Goal: Task Accomplishment & Management: Manage account settings

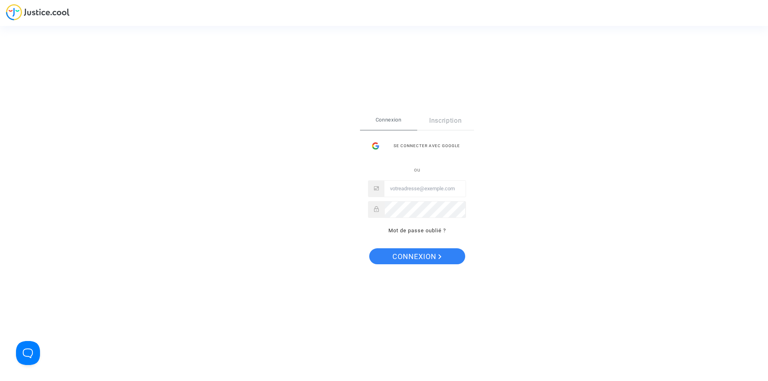
type input "[EMAIL_ADDRESS][DOMAIN_NAME]"
click at [432, 135] on div "Connexion Inscription Se connecter avec Google ou [EMAIL_ADDRESS][DOMAIN_NAME] …" at bounding box center [417, 174] width 98 height 124
click at [433, 146] on div "Se connecter avec Google" at bounding box center [417, 146] width 98 height 16
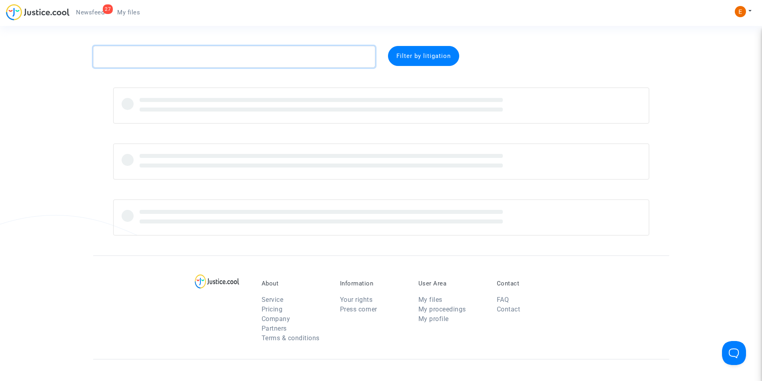
click at [217, 54] on textarea at bounding box center [234, 57] width 282 height 22
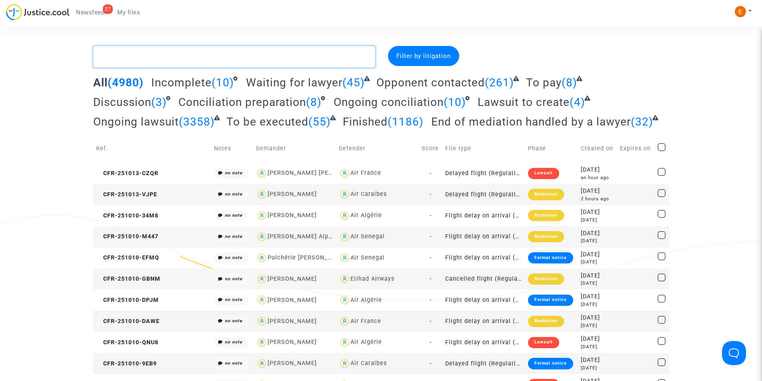
paste textarea "Ahlinvi"
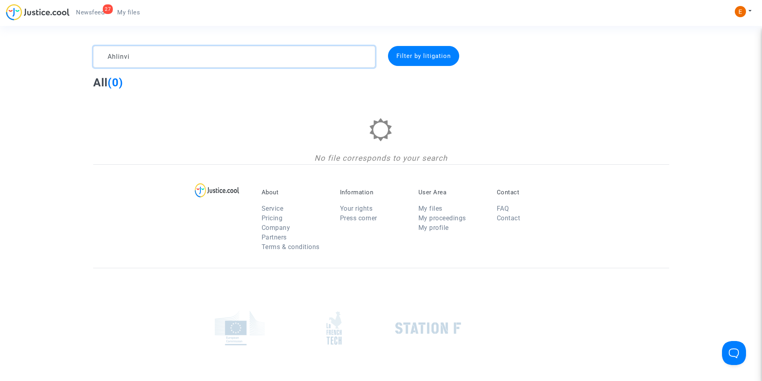
paste textarea "Messan Fabrice Simon"
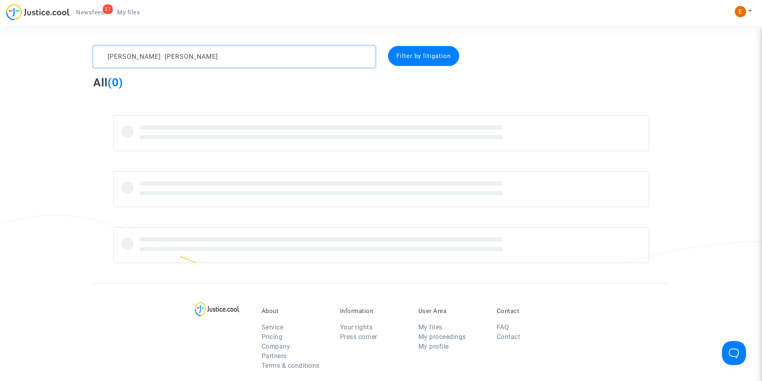
click at [163, 56] on textarea at bounding box center [234, 57] width 282 height 22
click at [134, 57] on textarea at bounding box center [234, 57] width 282 height 22
click at [107, 58] on textarea at bounding box center [234, 57] width 282 height 22
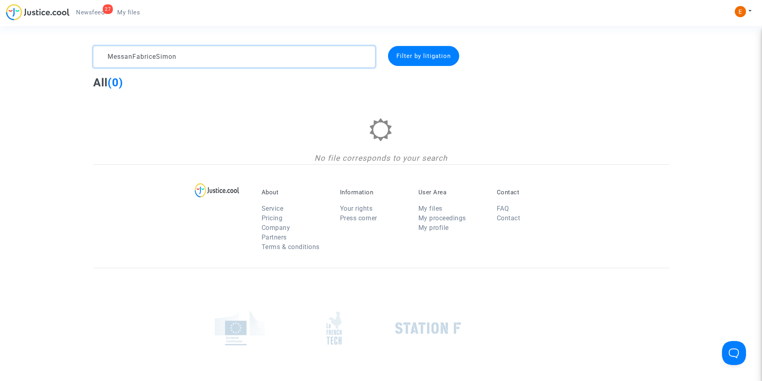
click at [132, 56] on textarea at bounding box center [234, 57] width 282 height 22
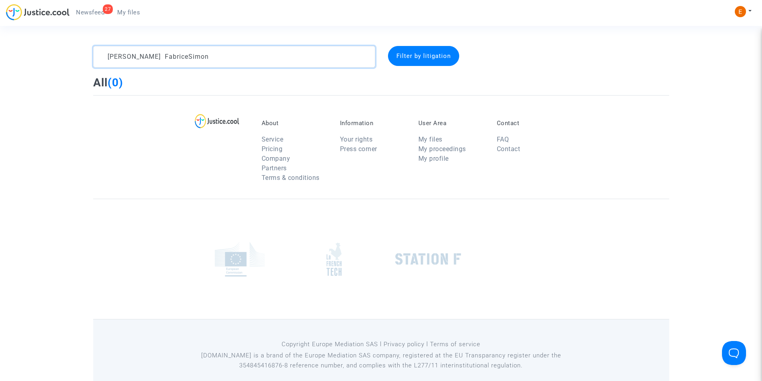
click at [160, 56] on textarea at bounding box center [234, 57] width 282 height 22
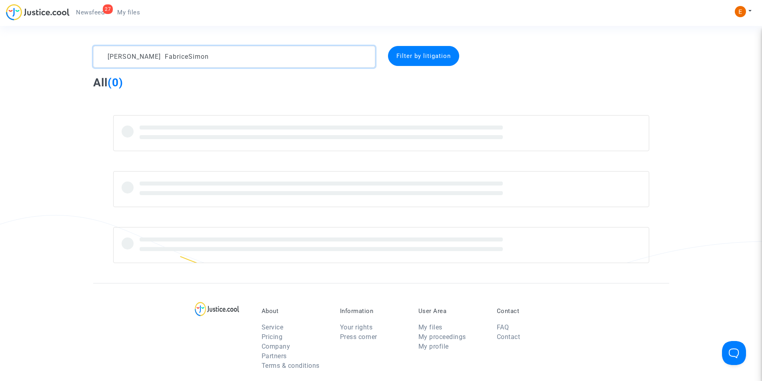
type textarea "Messan Fabrice Simon"
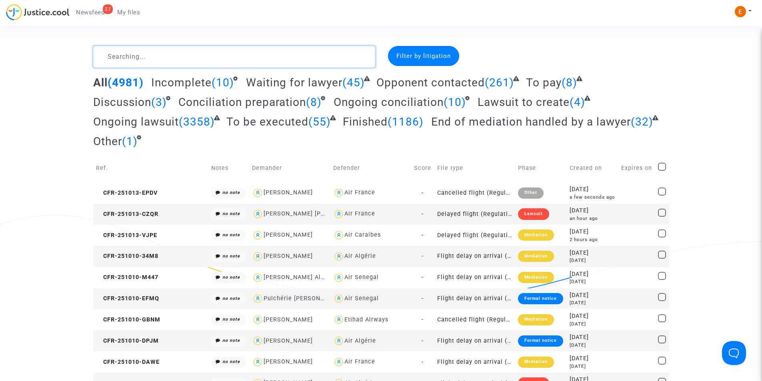
click at [209, 60] on textarea at bounding box center [234, 57] width 282 height 22
paste textarea "537418"
type textarea "537418"
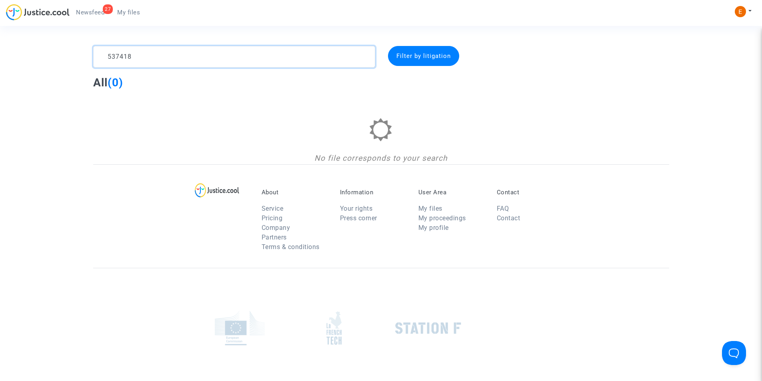
click at [195, 53] on textarea at bounding box center [234, 57] width 282 height 22
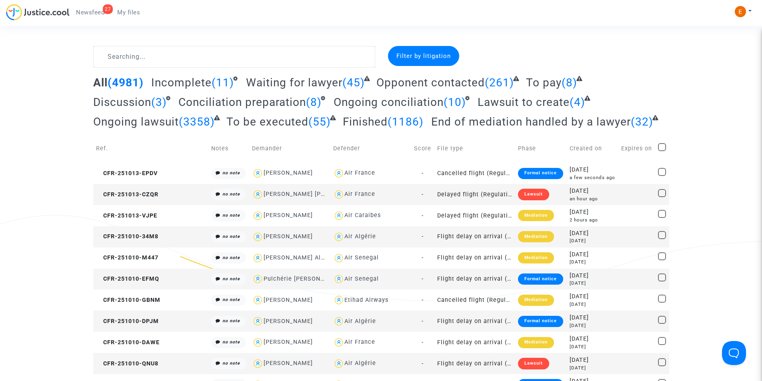
click at [134, 13] on span "My files" at bounding box center [128, 12] width 23 height 7
click at [136, 15] on span "My files" at bounding box center [128, 12] width 23 height 7
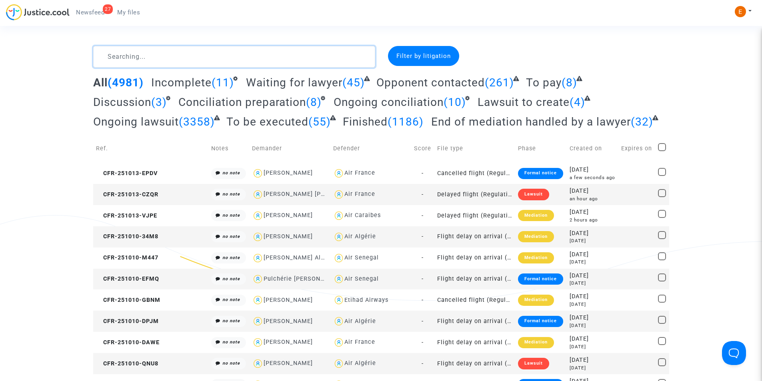
click at [176, 52] on textarea at bounding box center [234, 57] width 282 height 22
paste textarea "Ahlinvi"
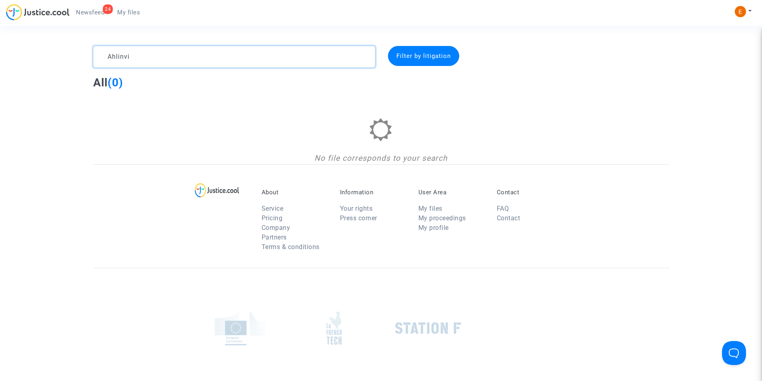
click at [179, 55] on textarea at bounding box center [234, 57] width 282 height 22
paste textarea
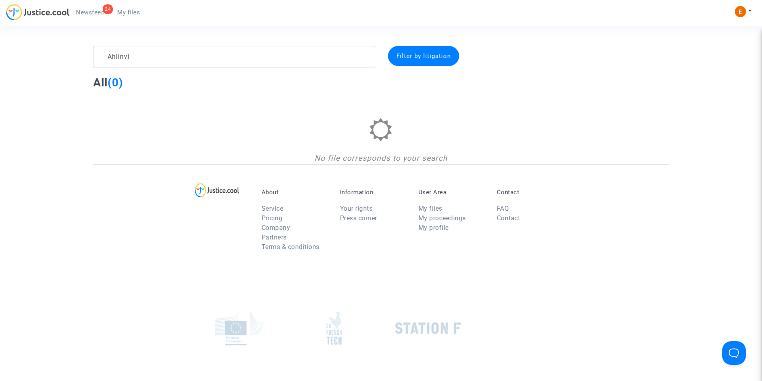
click at [403, 62] on div "Filter by litigation" at bounding box center [423, 56] width 71 height 20
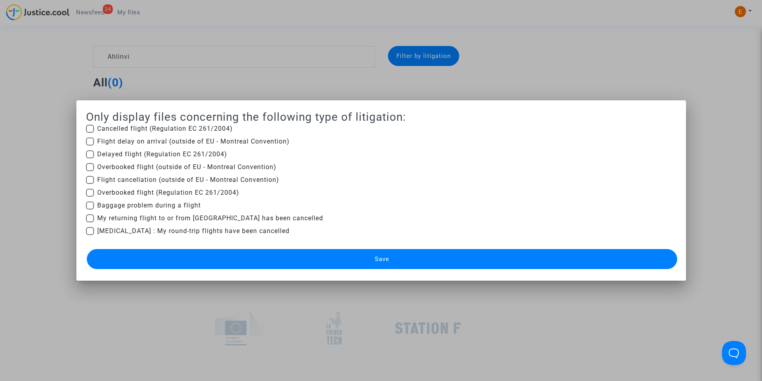
click at [30, 150] on div at bounding box center [381, 190] width 762 height 381
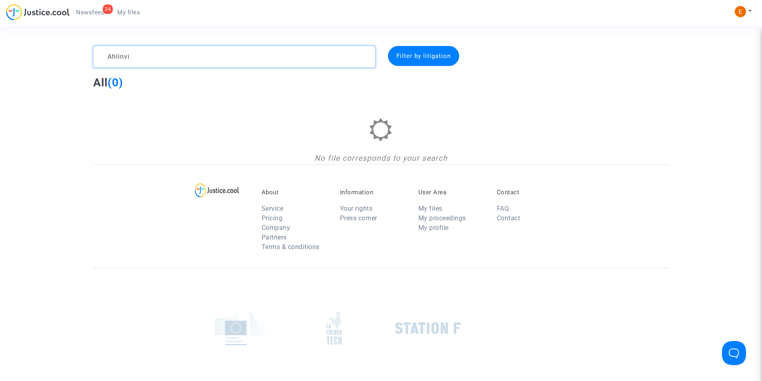
click at [158, 62] on textarea at bounding box center [234, 57] width 282 height 22
paste textarea "Messan"
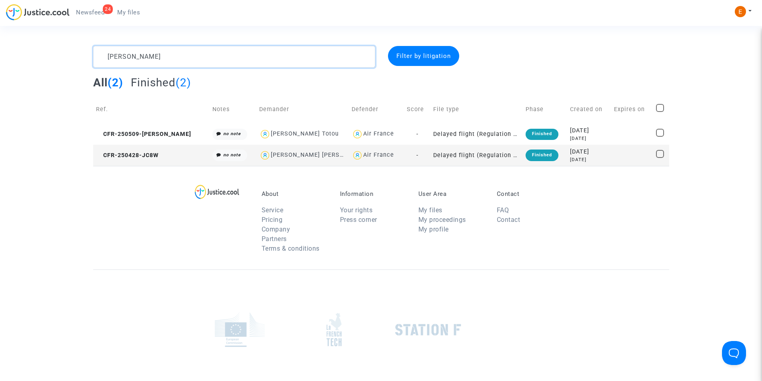
click at [204, 67] on textarea at bounding box center [234, 57] width 282 height 22
paste textarea "Fabrice"
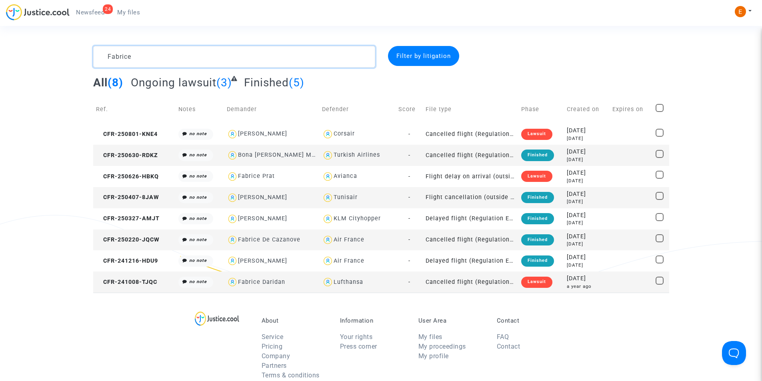
click at [191, 58] on textarea at bounding box center [234, 57] width 282 height 22
paste textarea "Simon"
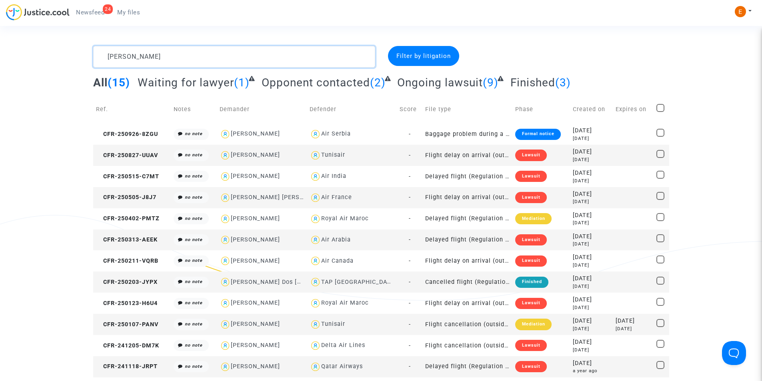
click at [171, 51] on textarea at bounding box center [234, 57] width 282 height 22
paste textarea "Ahlinvi"
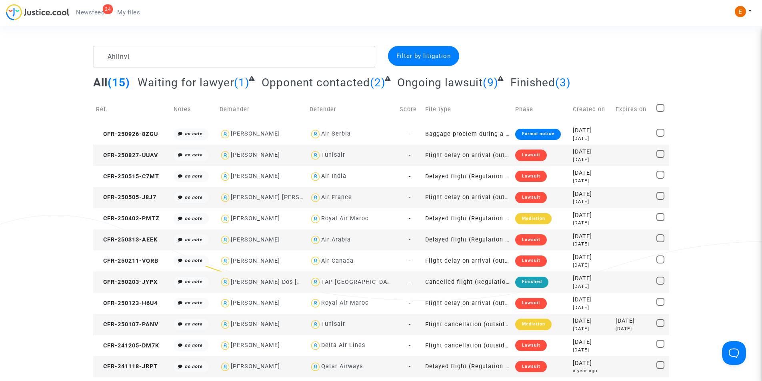
click at [418, 63] on div "Filter by litigation" at bounding box center [423, 56] width 71 height 20
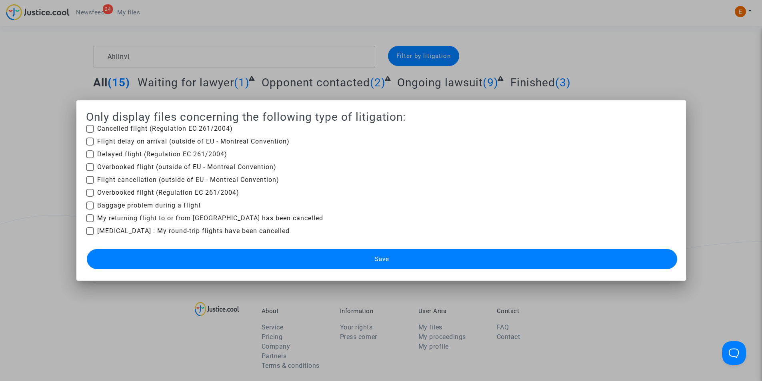
click at [0, 91] on div at bounding box center [381, 190] width 762 height 381
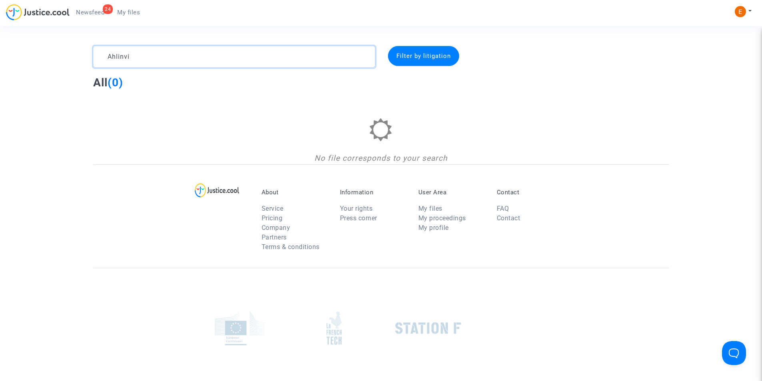
click at [184, 53] on textarea at bounding box center [234, 57] width 282 height 22
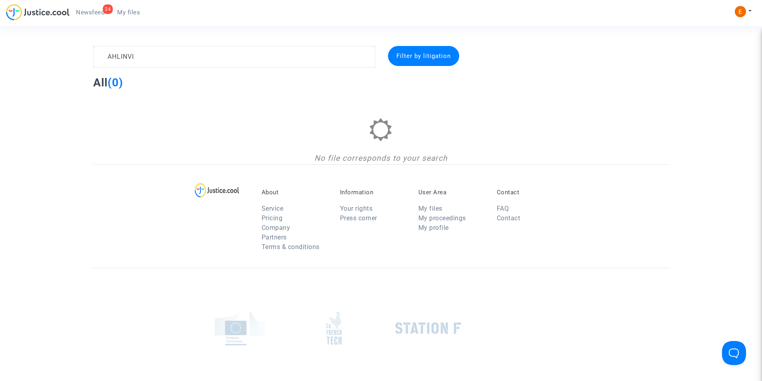
click at [206, 68] on complex-dispute-list "AHLINVI Filter by litigation All (0) No file corresponds to your search" at bounding box center [381, 105] width 576 height 118
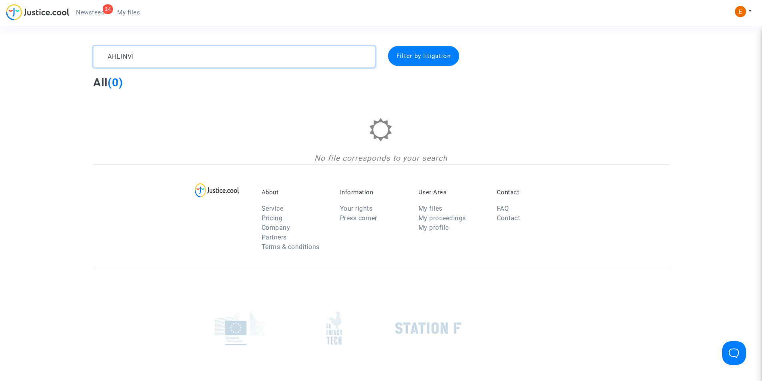
click at [205, 59] on textarea at bounding box center [234, 57] width 282 height 22
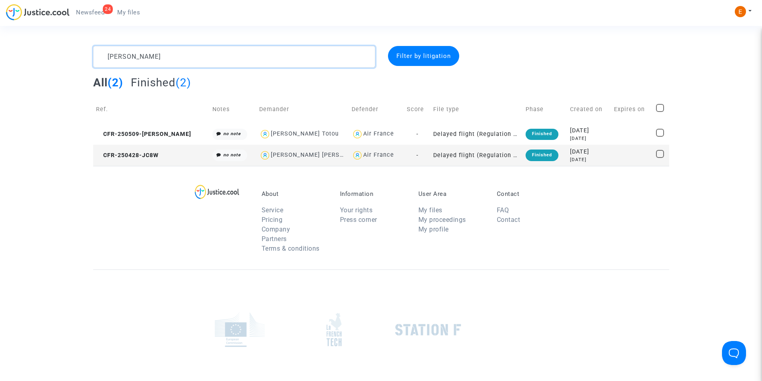
type textarea "MESSAN"
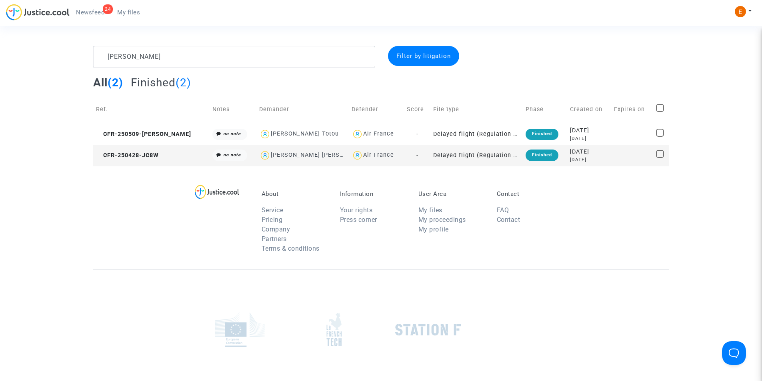
drag, startPoint x: 289, startPoint y: 132, endPoint x: 578, endPoint y: 279, distance: 324.3
click at [578, 279] on div at bounding box center [381, 329] width 576 height 120
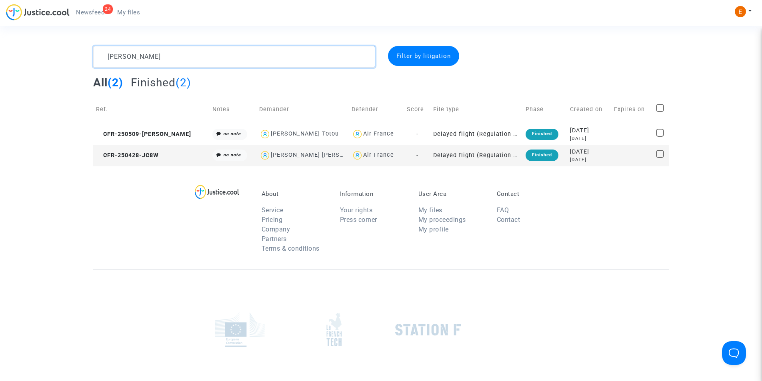
click at [155, 60] on textarea at bounding box center [234, 57] width 282 height 22
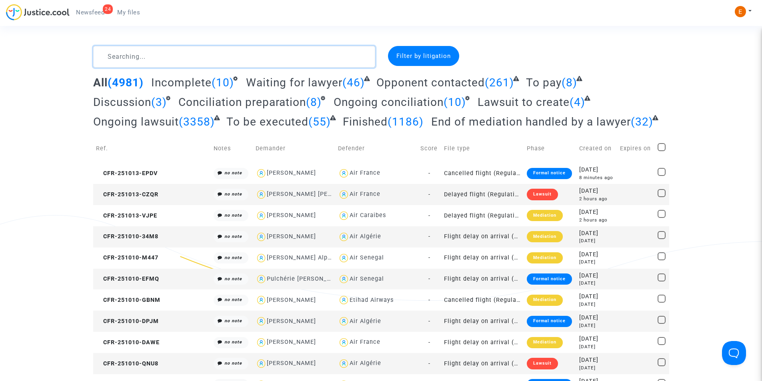
click at [132, 56] on textarea at bounding box center [234, 57] width 282 height 22
paste textarea "Endegue Mve"
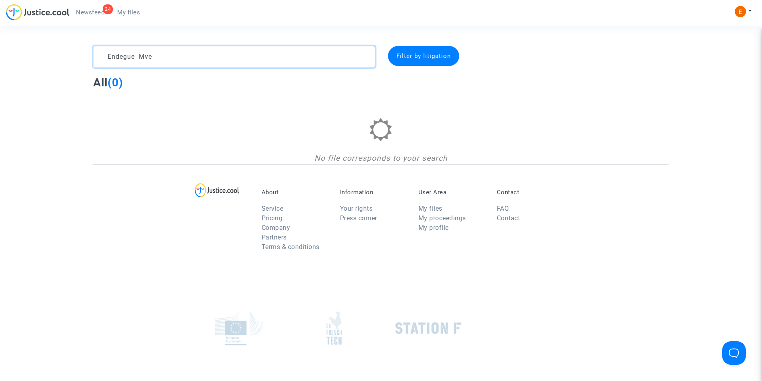
click at [208, 56] on textarea at bounding box center [234, 57] width 282 height 22
click at [191, 58] on textarea at bounding box center [234, 57] width 282 height 22
paste textarea "Frédéric"
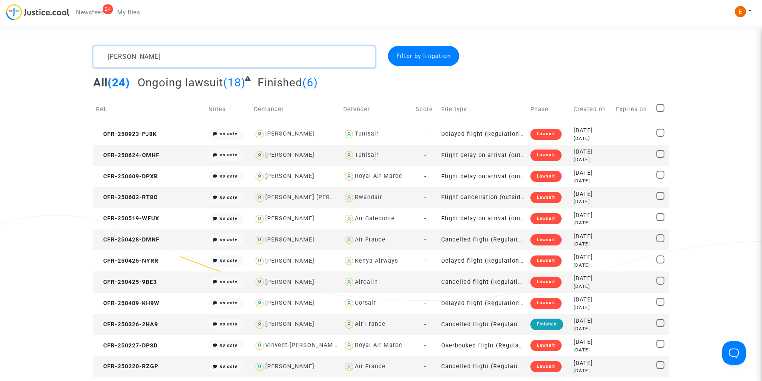
click at [205, 49] on textarea at bounding box center [234, 57] width 282 height 22
click at [170, 59] on textarea at bounding box center [234, 57] width 282 height 22
paste textarea "Endegue"
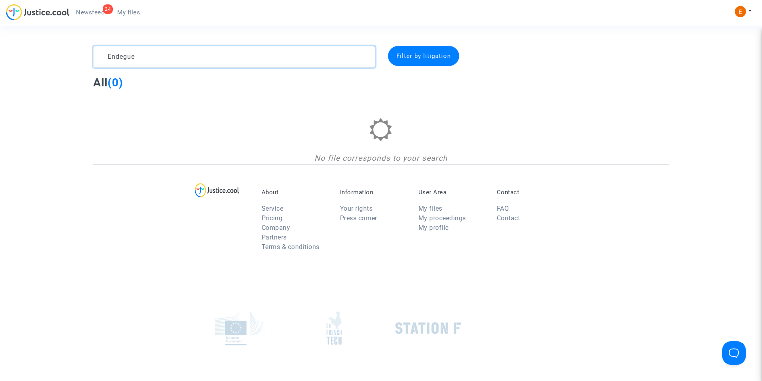
click at [182, 54] on textarea at bounding box center [234, 57] width 282 height 22
type textarea "Endegue"
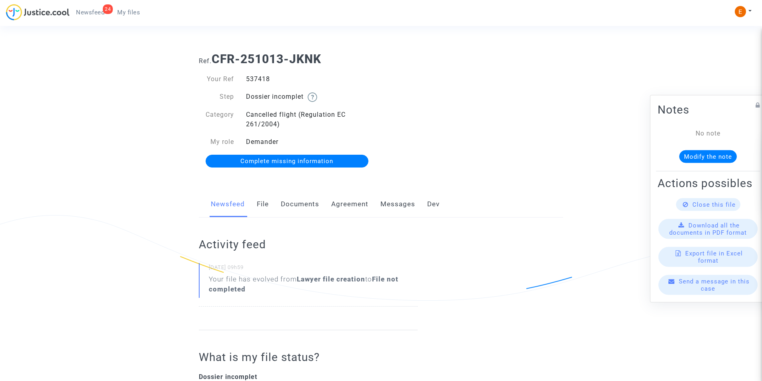
click at [297, 206] on link "Documents" at bounding box center [300, 204] width 38 height 26
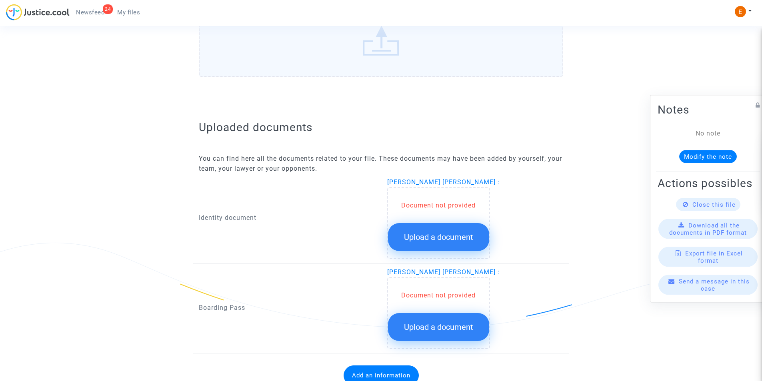
scroll to position [429, 0]
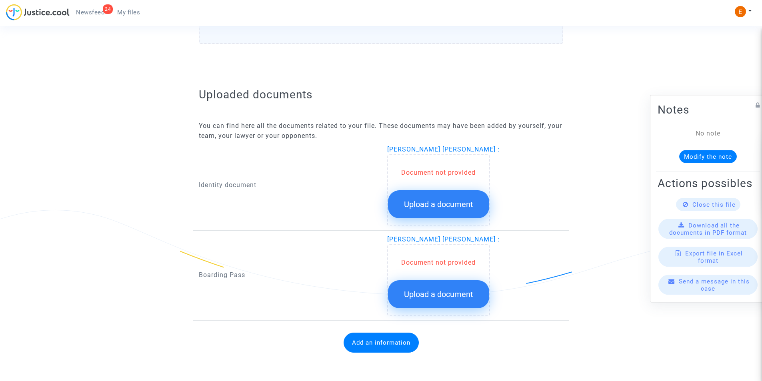
click at [443, 199] on button "Upload a document" at bounding box center [438, 204] width 101 height 28
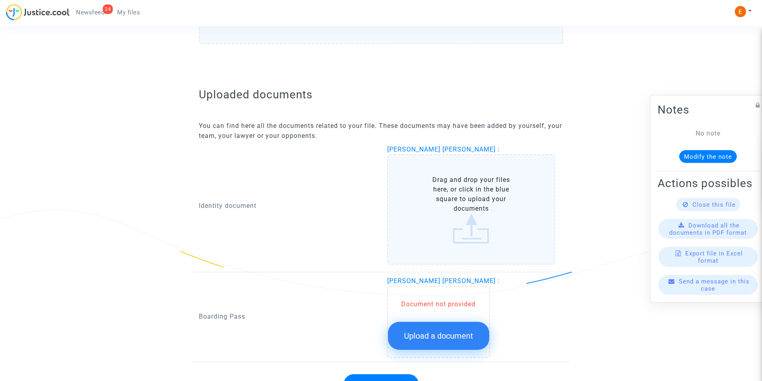
click at [457, 189] on label "Drag and drop your files here, or click in the blue square to upload your docum…" at bounding box center [471, 209] width 168 height 110
click at [0, 0] on input "Drag and drop your files here, or click in the blue square to upload your docum…" at bounding box center [0, 0] width 0 height 0
click at [449, 199] on label "Drag and drop your files here, or click in the blue square to upload your docum…" at bounding box center [471, 209] width 168 height 110
click at [0, 0] on input "Drag and drop your files here, or click in the blue square to upload your docum…" at bounding box center [0, 0] width 0 height 0
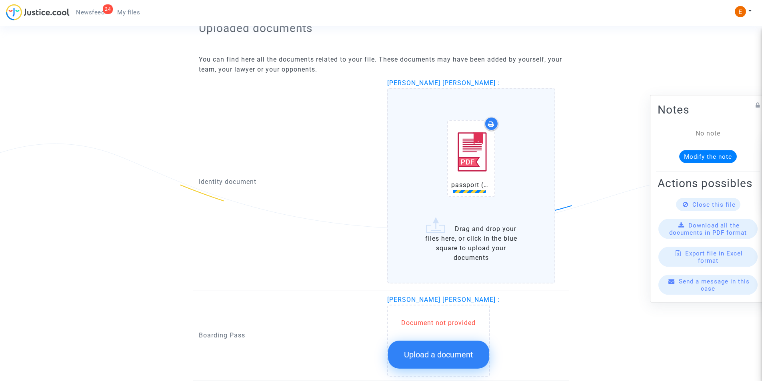
scroll to position [556, 0]
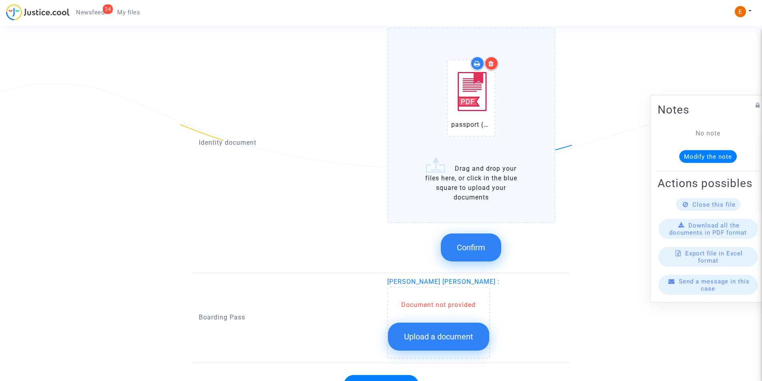
click at [471, 243] on span "Confirm" at bounding box center [471, 248] width 28 height 10
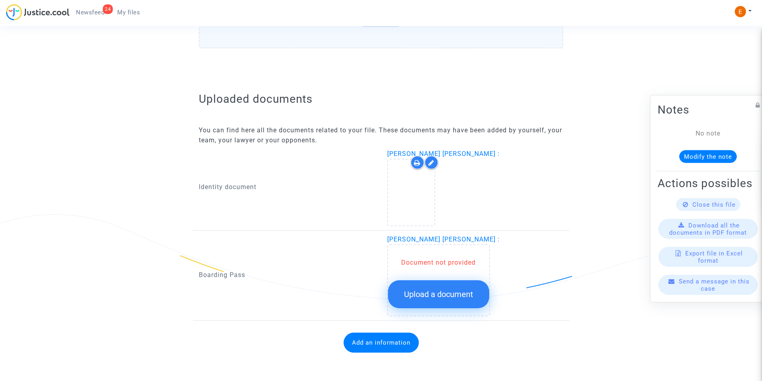
scroll to position [425, 0]
click at [434, 301] on button "Upload a document" at bounding box center [438, 294] width 101 height 28
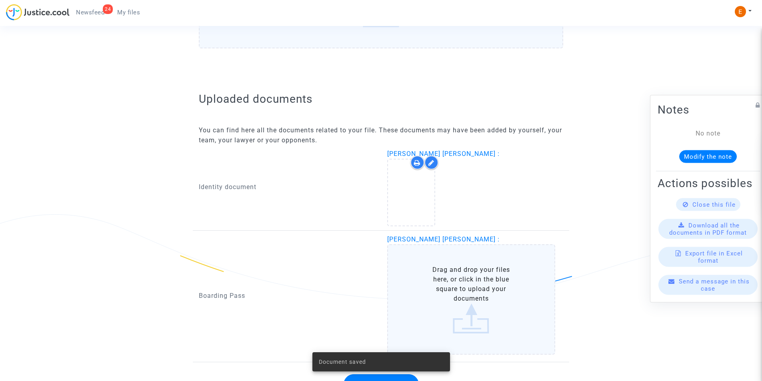
click at [442, 276] on label "Drag and drop your files here, or click in the blue square to upload your docum…" at bounding box center [471, 299] width 168 height 110
click at [0, 0] on input "Drag and drop your files here, or click in the blue square to upload your docum…" at bounding box center [0, 0] width 0 height 0
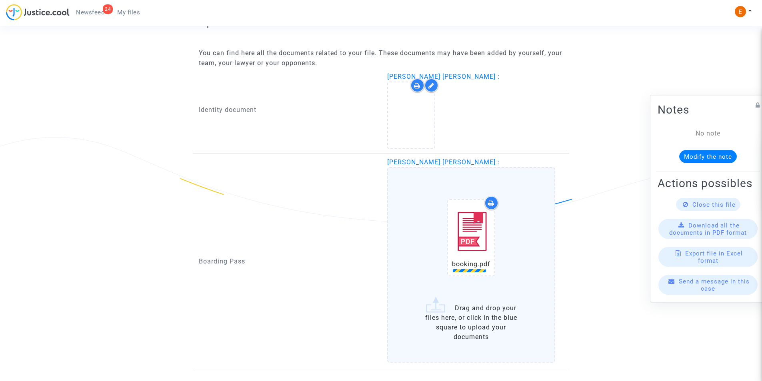
scroll to position [551, 0]
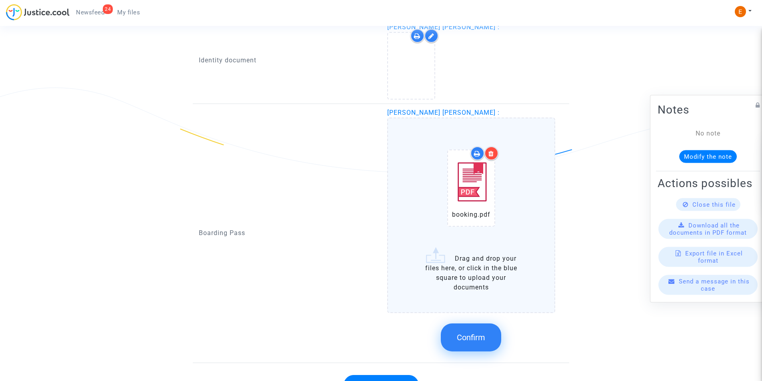
click at [467, 341] on span "Confirm" at bounding box center [471, 338] width 28 height 10
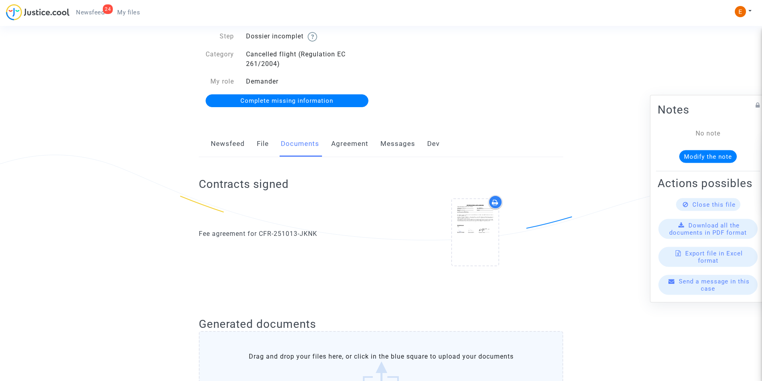
scroll to position [0, 0]
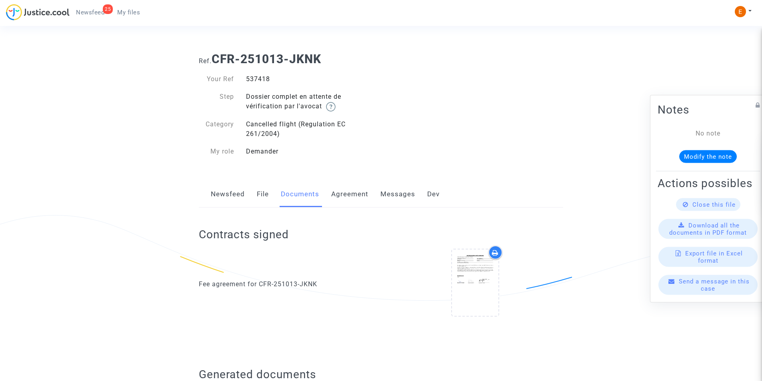
scroll to position [160, 0]
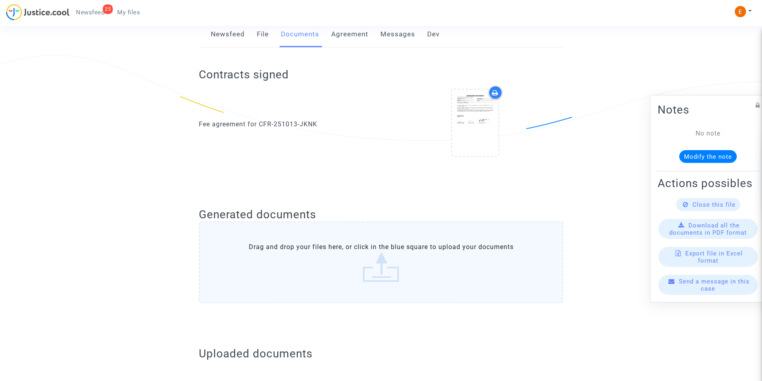
click at [389, 272] on label "Drag and drop your files here, or click in the blue square to upload your docum…" at bounding box center [381, 262] width 364 height 82
click at [0, 0] on input "Drag and drop your files here, or click in the blue square to upload your docum…" at bounding box center [0, 0] width 0 height 0
click at [381, 251] on label "Drag and drop your files here, or click in the blue square to upload your docum…" at bounding box center [381, 262] width 364 height 82
click at [0, 0] on input "Drag and drop your files here, or click in the blue square to upload your docum…" at bounding box center [0, 0] width 0 height 0
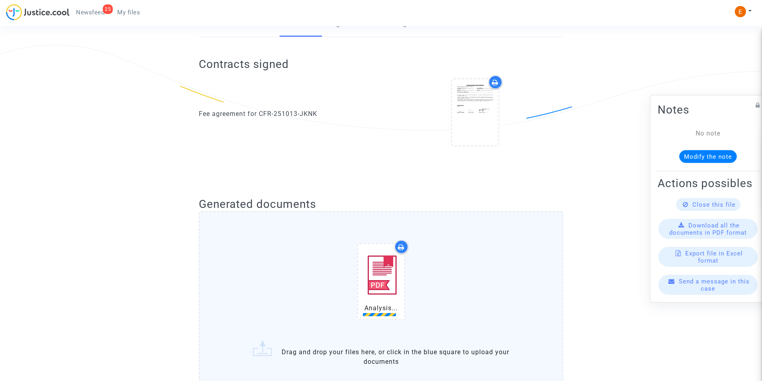
scroll to position [320, 0]
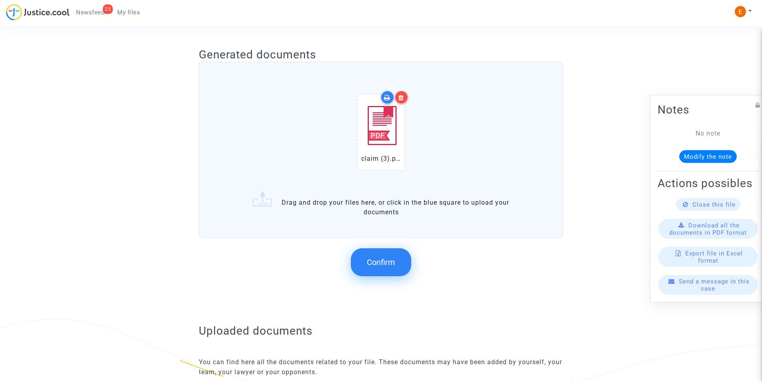
click at [385, 265] on span "Confirm" at bounding box center [381, 262] width 28 height 10
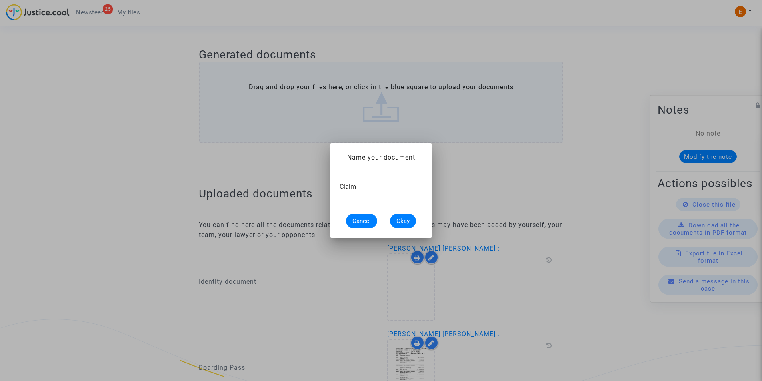
type input "Claim"
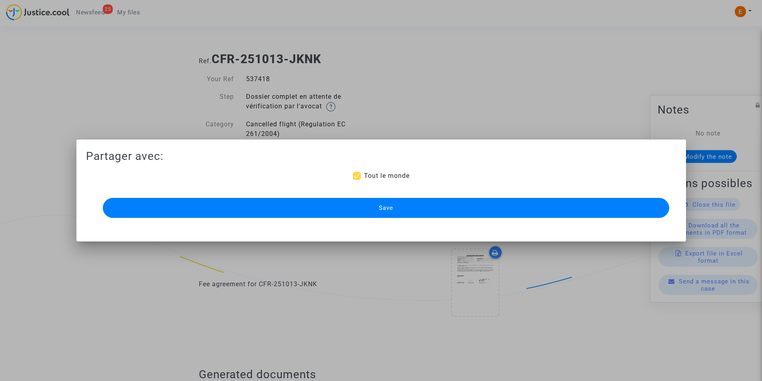
scroll to position [320, 0]
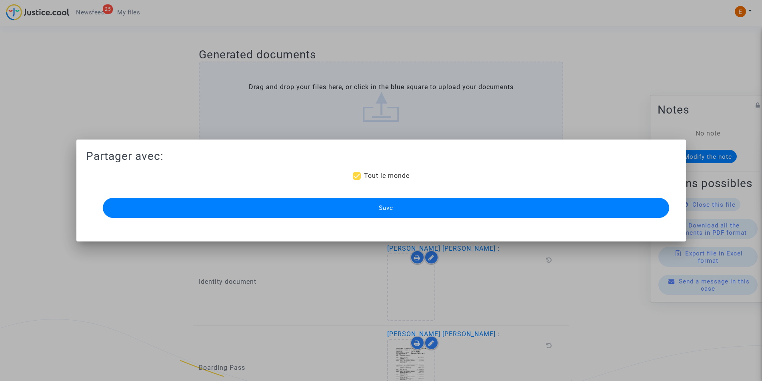
click at [354, 175] on span at bounding box center [357, 176] width 8 height 8
click at [356, 180] on input "Tout le monde" at bounding box center [356, 180] width 0 height 0
checkbox input "false"
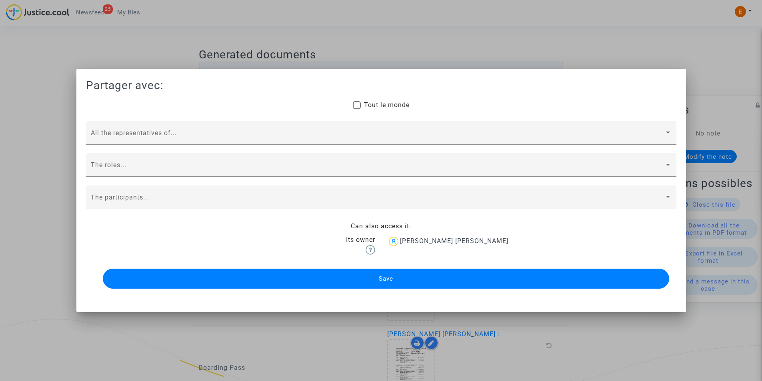
click at [134, 40] on div at bounding box center [381, 190] width 762 height 381
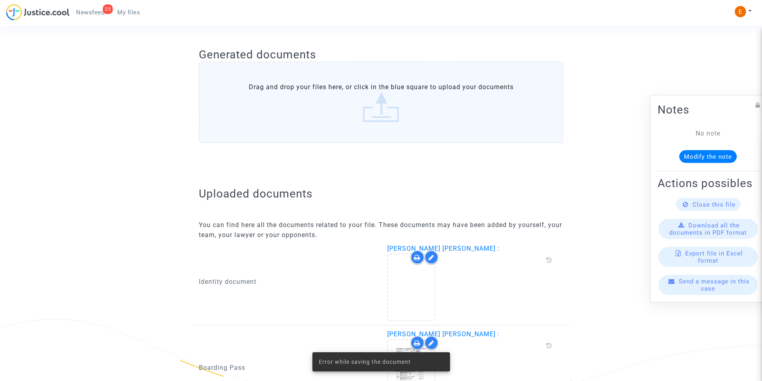
click at [90, 15] on span "Newsfeed" at bounding box center [90, 12] width 28 height 7
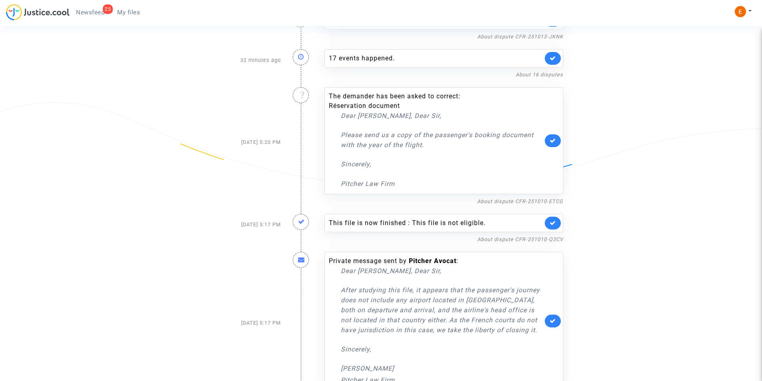
scroll to position [280, 0]
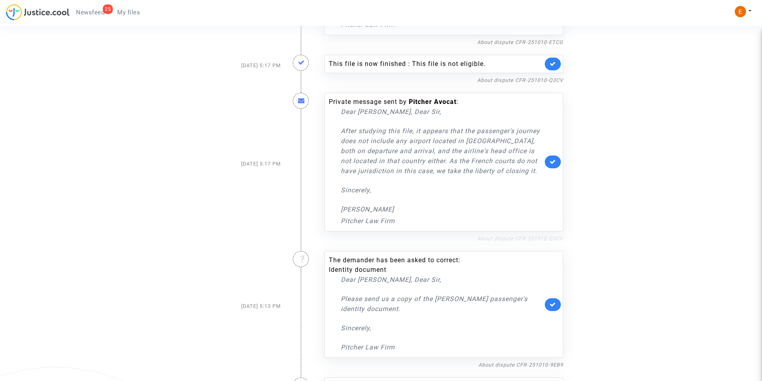
click at [522, 235] on link "About dispute CFR-251010-Q3CV" at bounding box center [520, 238] width 86 height 6
click at [556, 159] on link at bounding box center [552, 162] width 16 height 13
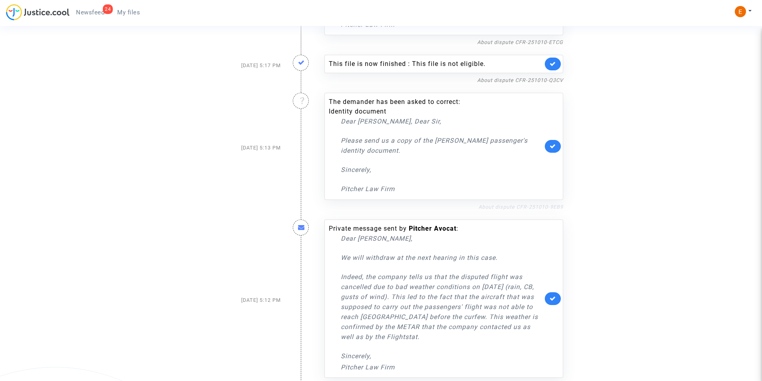
click at [538, 209] on link "About dispute CFR-251010-9EB9" at bounding box center [520, 207] width 85 height 6
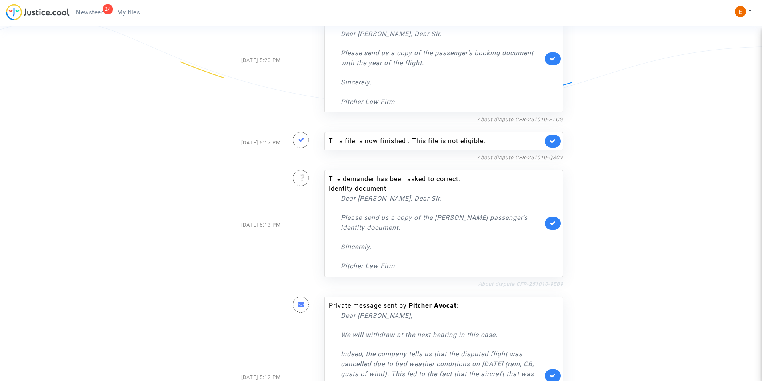
click at [516, 285] on link "About dispute CFR-251010-9EB9" at bounding box center [520, 284] width 85 height 6
click at [550, 223] on icon at bounding box center [552, 223] width 6 height 6
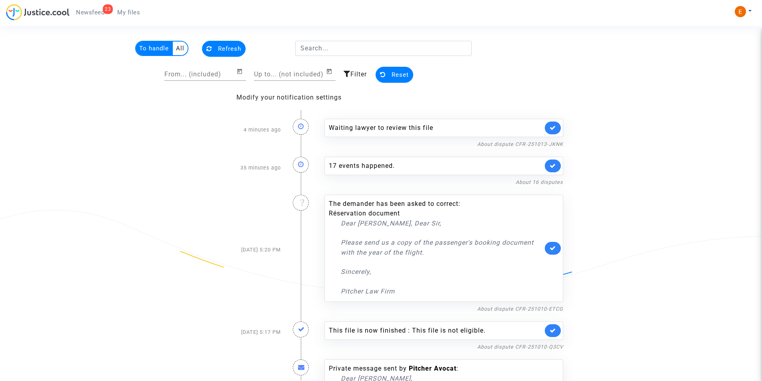
scroll to position [0, 0]
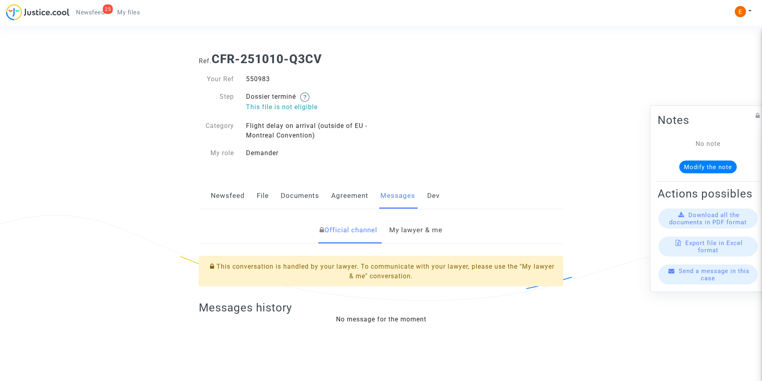
click at [258, 74] on div "550983" at bounding box center [310, 79] width 141 height 10
copy div "550983"
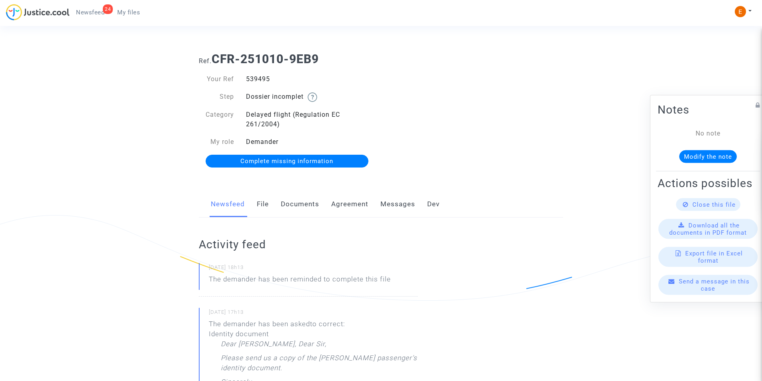
click at [247, 76] on div "539495" at bounding box center [310, 79] width 141 height 10
copy div "539495"
click at [405, 206] on link "Messages" at bounding box center [397, 204] width 35 height 26
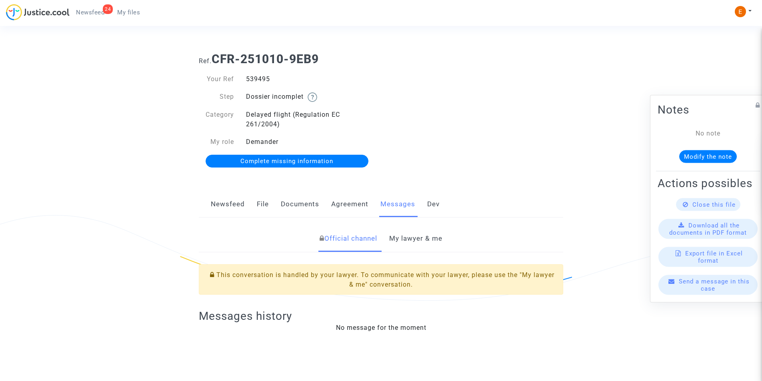
click at [417, 241] on link "My lawyer & me" at bounding box center [415, 238] width 53 height 26
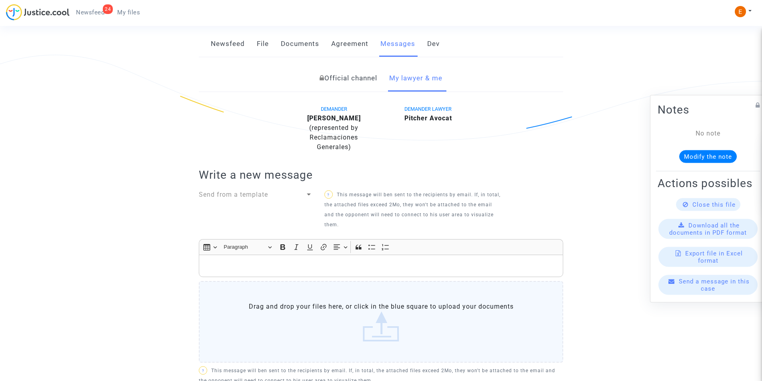
scroll to position [57, 0]
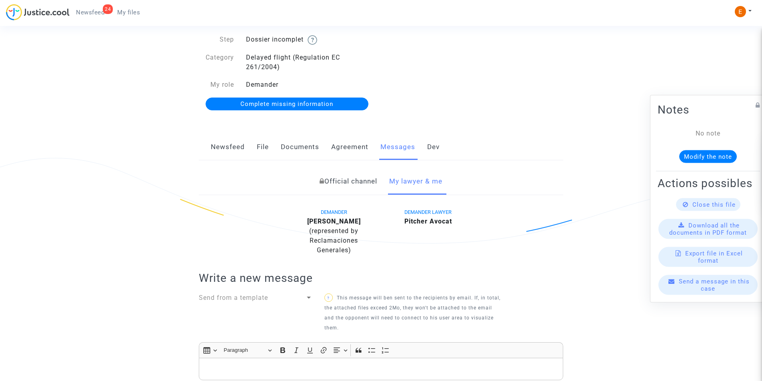
click at [229, 148] on link "Newsfeed" at bounding box center [228, 147] width 34 height 26
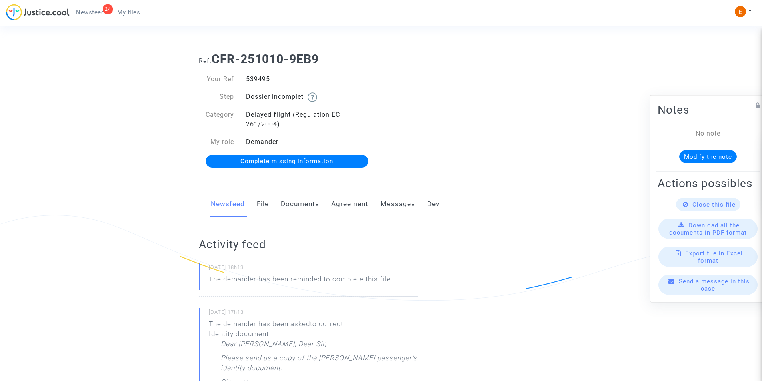
click at [299, 209] on link "Documents" at bounding box center [300, 204] width 38 height 26
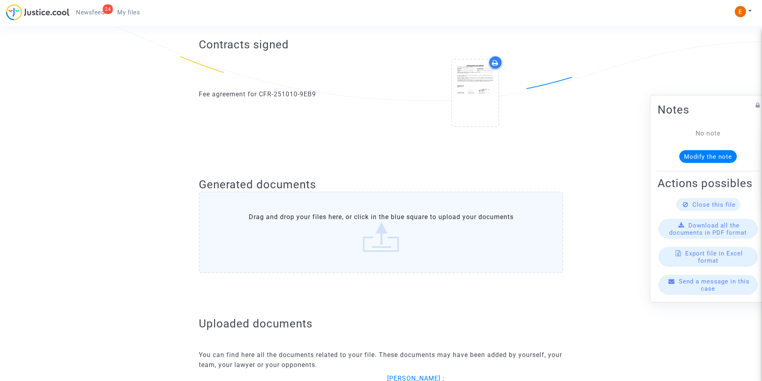
scroll to position [440, 0]
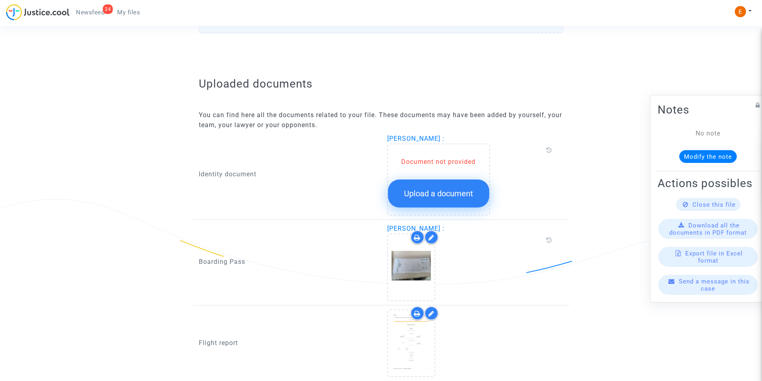
click at [426, 194] on span "Upload a document" at bounding box center [438, 194] width 69 height 10
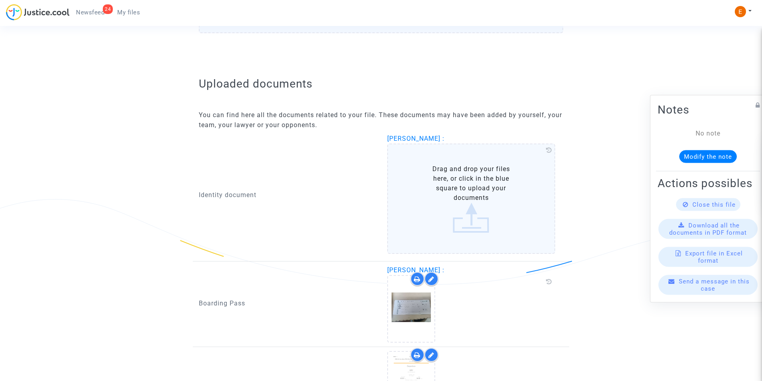
click at [451, 187] on label "Drag and drop your files here, or click in the blue square to upload your docum…" at bounding box center [471, 199] width 168 height 110
click at [0, 0] on input "Drag and drop your files here, or click in the blue square to upload your docum…" at bounding box center [0, 0] width 0 height 0
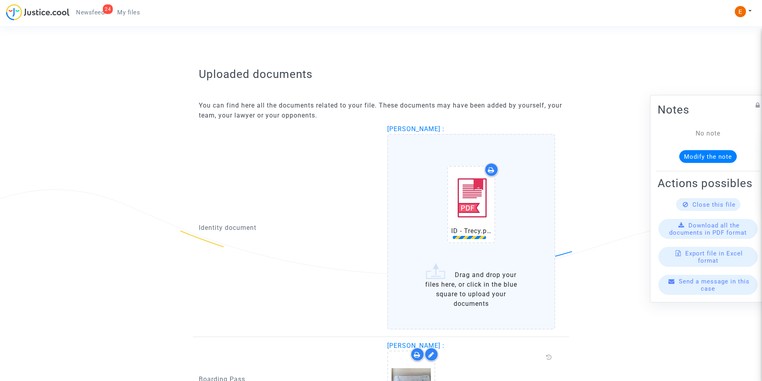
scroll to position [600, 0]
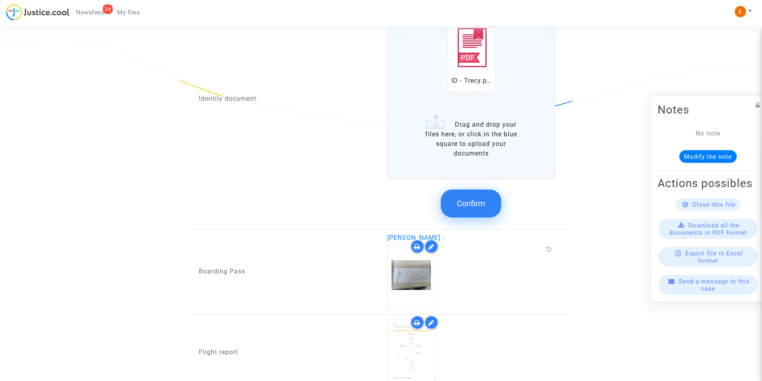
click at [474, 202] on span "Confirm" at bounding box center [471, 204] width 28 height 10
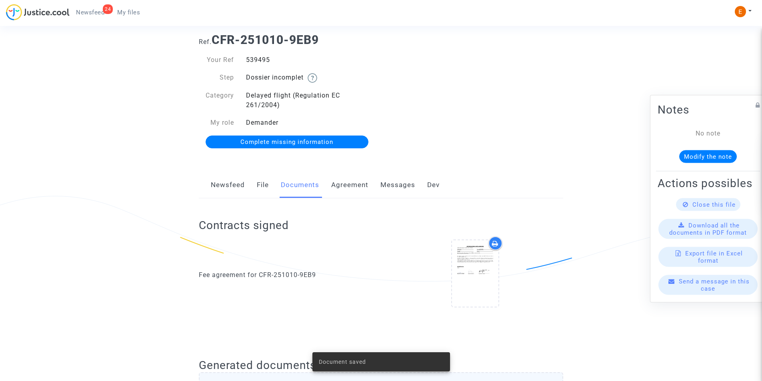
scroll to position [0, 0]
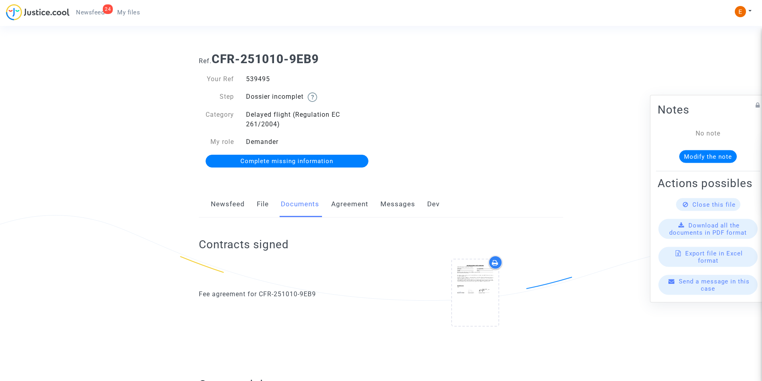
click at [398, 199] on link "Messages" at bounding box center [397, 204] width 35 height 26
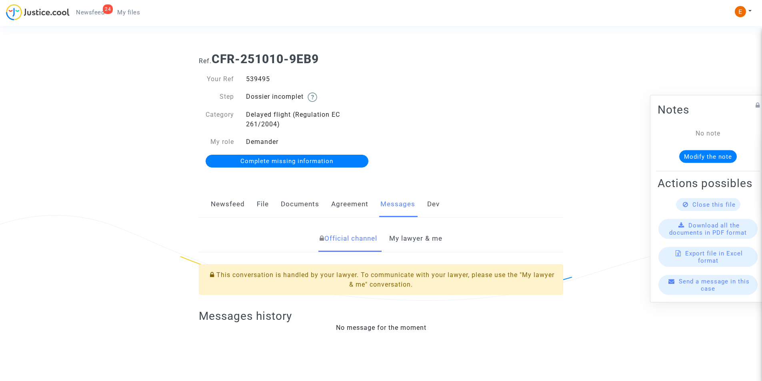
click at [425, 237] on link "My lawyer & me" at bounding box center [415, 238] width 53 height 26
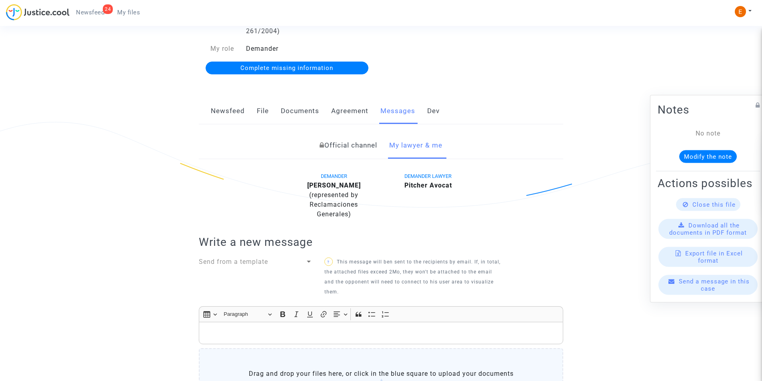
scroll to position [17, 0]
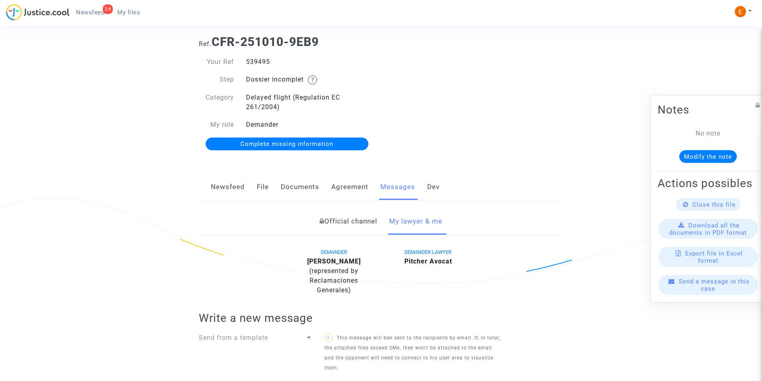
click at [216, 193] on link "Newsfeed" at bounding box center [228, 187] width 34 height 26
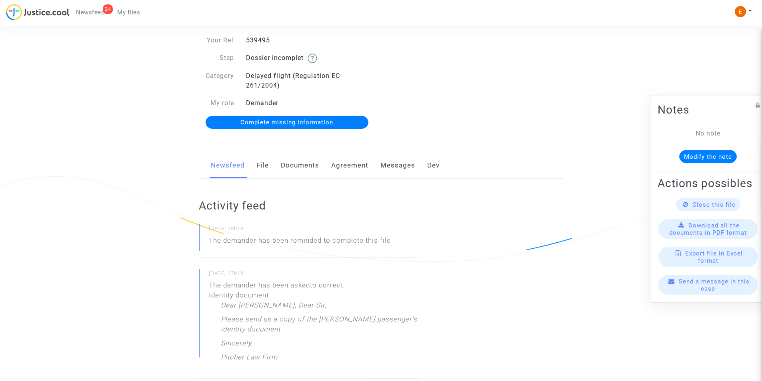
scroll to position [80, 0]
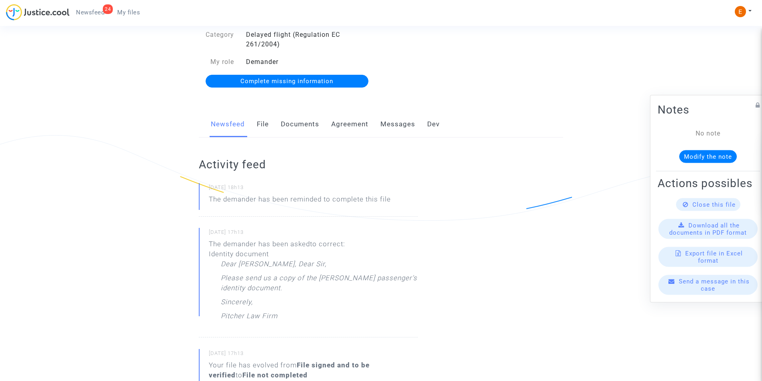
drag, startPoint x: 401, startPoint y: 124, endPoint x: 365, endPoint y: 158, distance: 50.1
click at [401, 124] on link "Messages" at bounding box center [397, 124] width 35 height 26
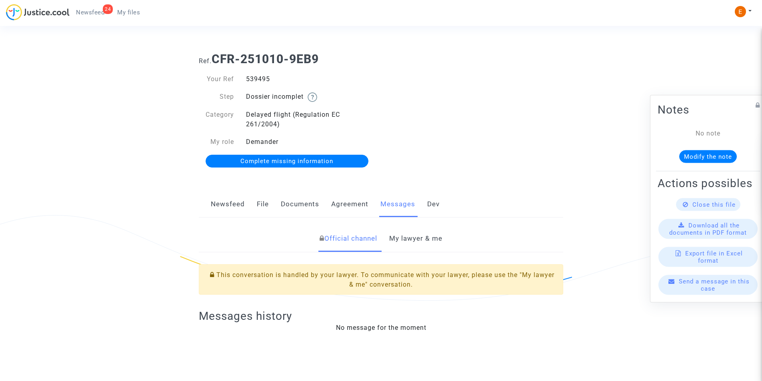
click at [410, 234] on link "My lawyer & me" at bounding box center [415, 238] width 53 height 26
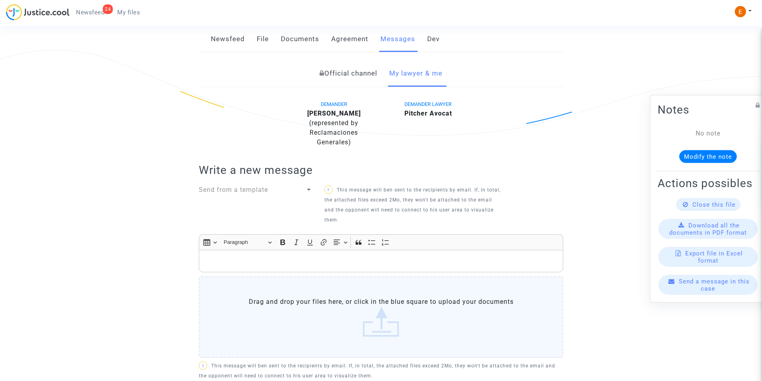
scroll to position [200, 0]
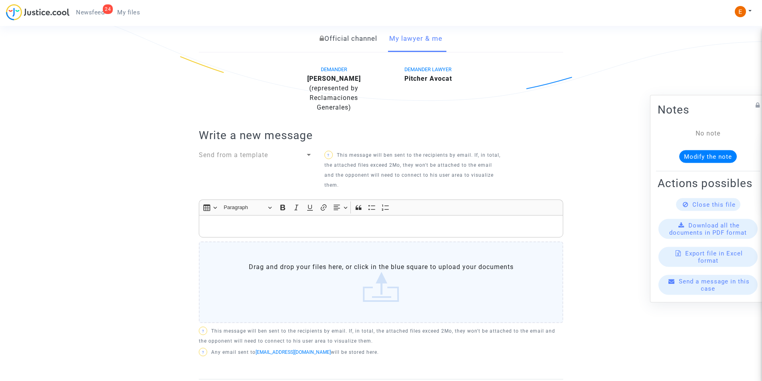
click at [332, 236] on div "Rich Text Editor, main" at bounding box center [381, 226] width 364 height 22
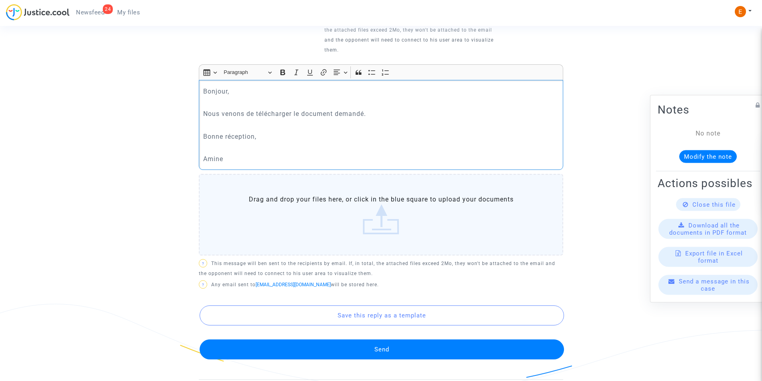
scroll to position [360, 0]
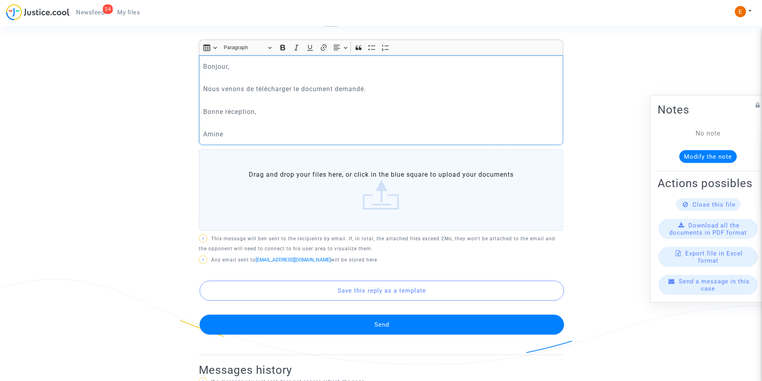
click at [371, 192] on label "Drag and drop your files here, or click in the blue square to upload your docum…" at bounding box center [381, 190] width 364 height 82
click at [0, 0] on input "Drag and drop your files here, or click in the blue square to upload your docum…" at bounding box center [0, 0] width 0 height 0
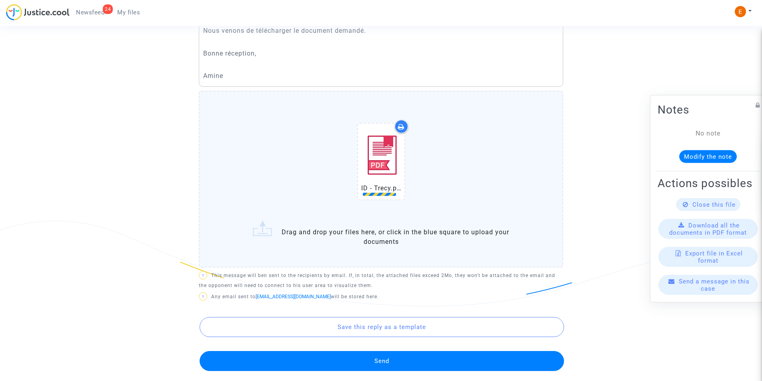
scroll to position [487, 0]
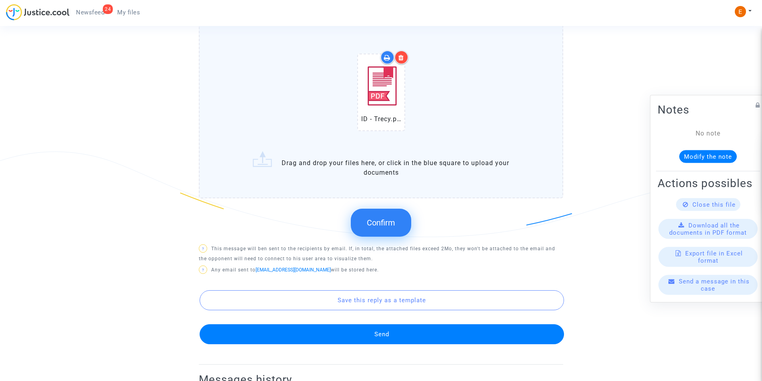
click at [388, 218] on span "Confirm" at bounding box center [381, 223] width 28 height 10
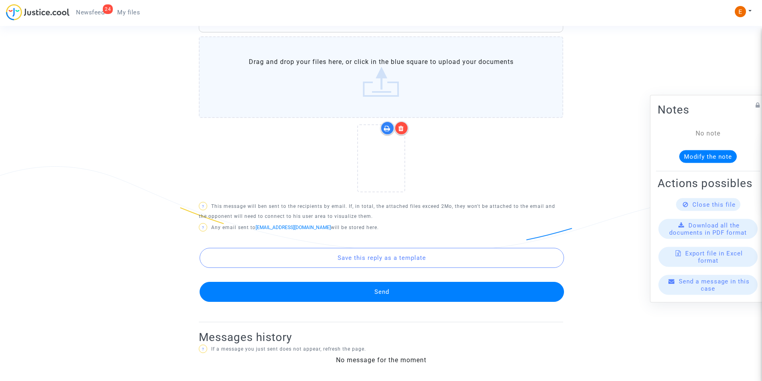
scroll to position [473, 0]
click at [432, 296] on button "Send" at bounding box center [381, 292] width 364 height 20
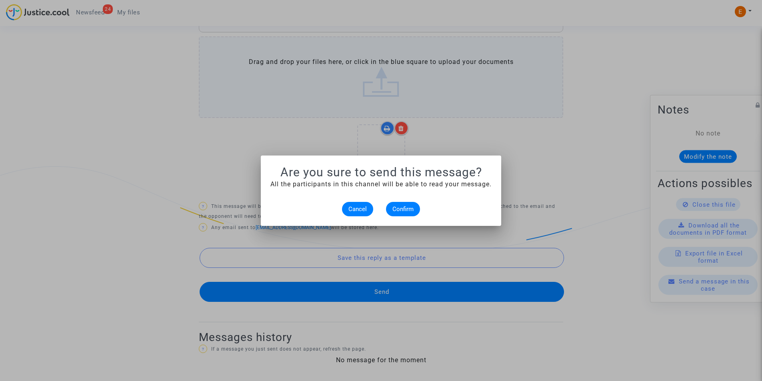
scroll to position [0, 0]
click at [404, 213] on button "Confirm" at bounding box center [403, 209] width 34 height 14
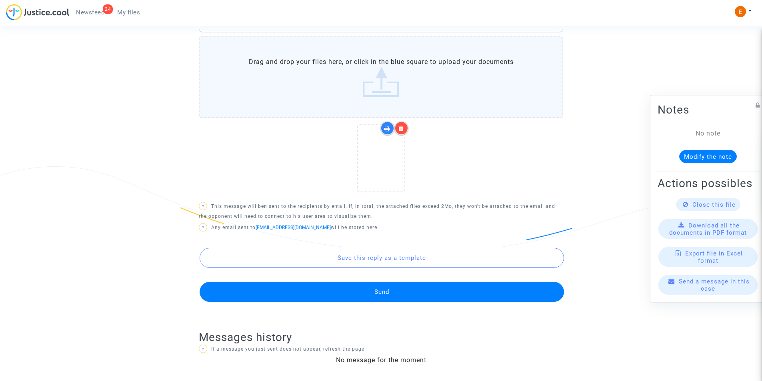
scroll to position [153, 0]
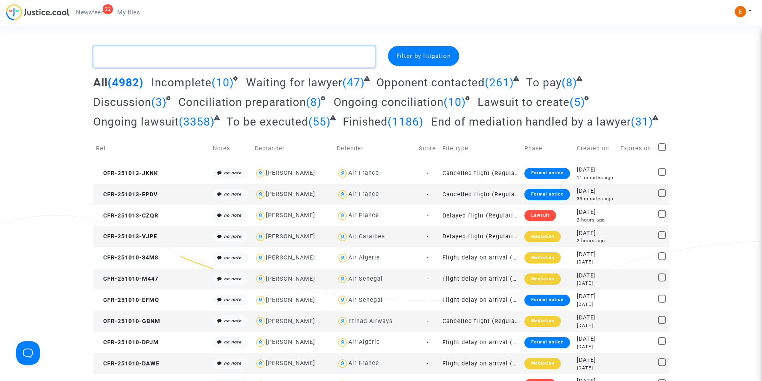
click at [180, 61] on textarea at bounding box center [234, 57] width 282 height 22
paste textarea "Zagadou"
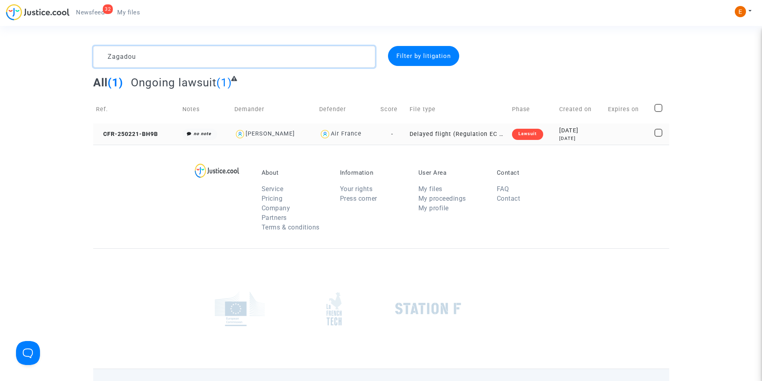
type textarea "Zagadou"
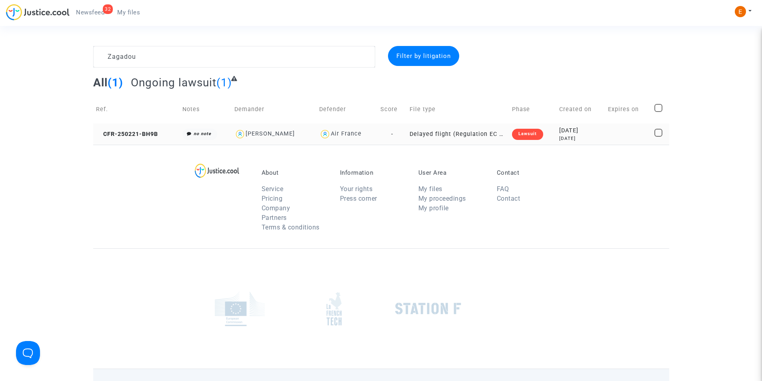
click at [531, 136] on div "Lawsuit" at bounding box center [527, 134] width 31 height 11
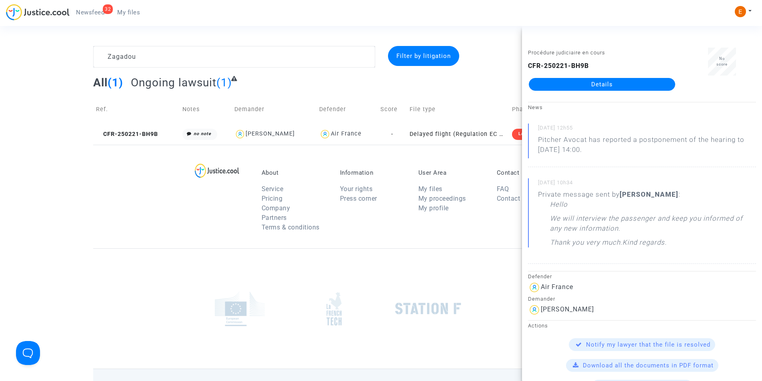
click at [601, 89] on link "Details" at bounding box center [601, 84] width 146 height 13
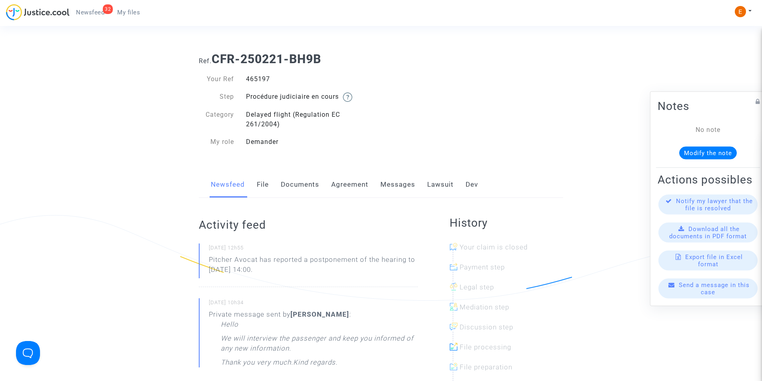
click at [386, 181] on link "Messages" at bounding box center [397, 184] width 35 height 26
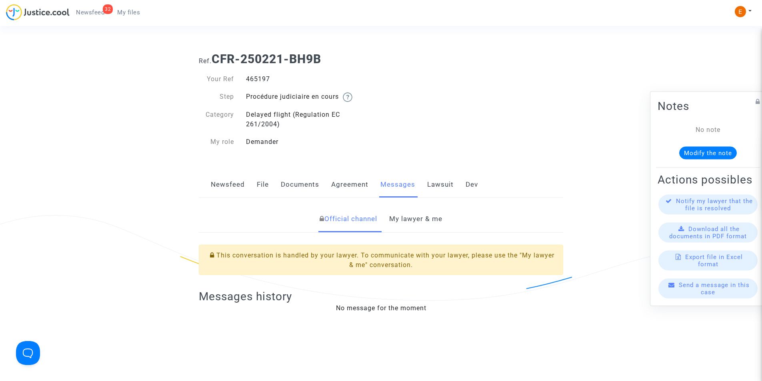
click at [426, 215] on link "My lawyer & me" at bounding box center [415, 219] width 53 height 26
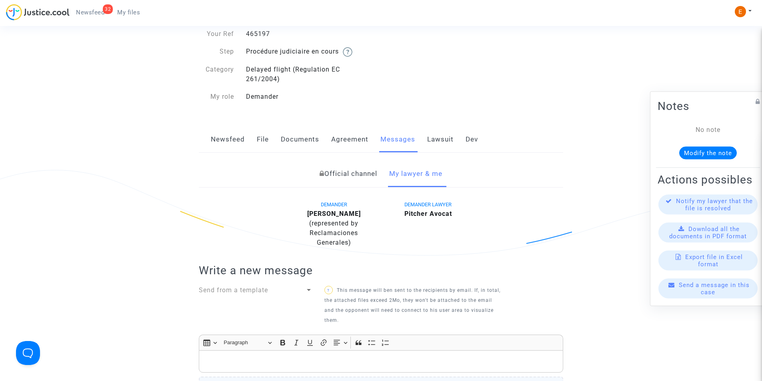
scroll to position [80, 0]
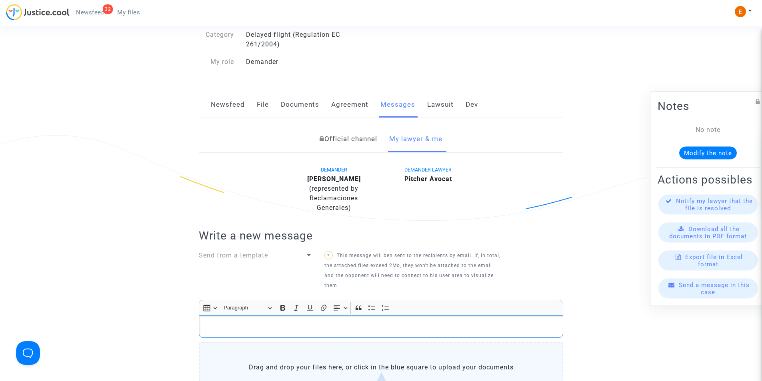
click at [295, 327] on p "Rich Text Editor, main" at bounding box center [381, 327] width 356 height 10
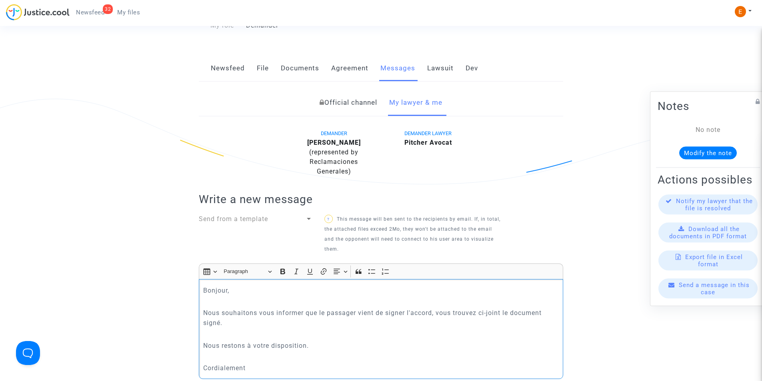
scroll to position [420, 0]
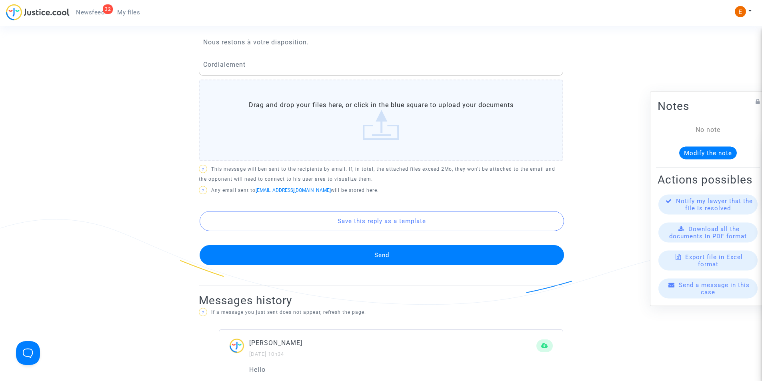
click at [273, 66] on p "Cordialement" at bounding box center [381, 65] width 356 height 10
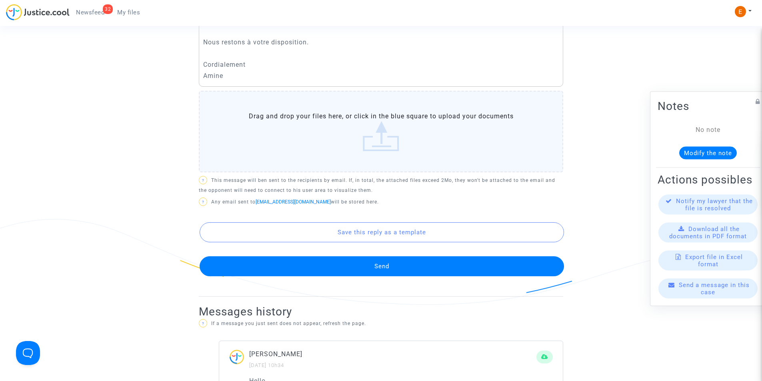
click at [352, 147] on label "Drag and drop your files here, or click in the blue square to upload your docum…" at bounding box center [381, 132] width 364 height 82
click at [0, 0] on input "Drag and drop your files here, or click in the blue square to upload your docum…" at bounding box center [0, 0] width 0 height 0
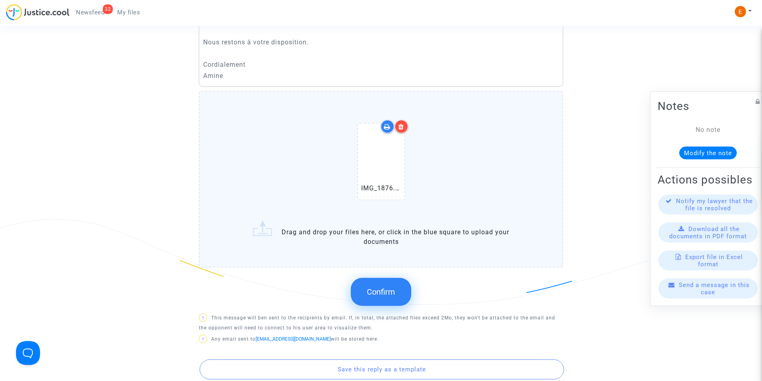
click at [383, 291] on span "Confirm" at bounding box center [381, 292] width 28 height 10
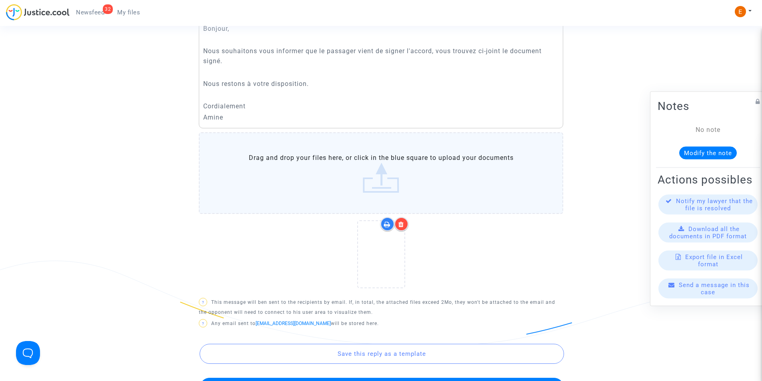
scroll to position [460, 0]
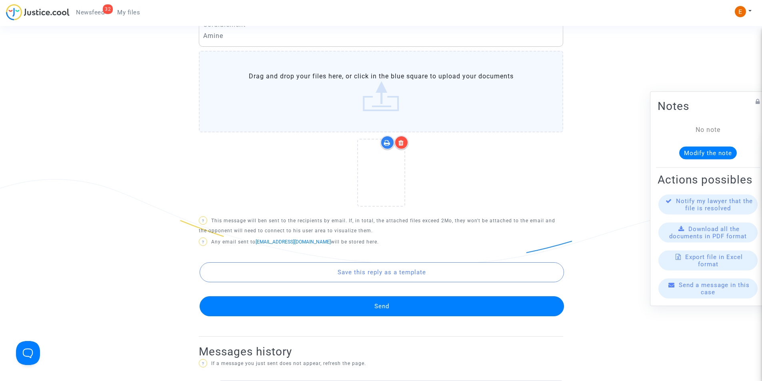
click at [407, 299] on button "Send" at bounding box center [381, 306] width 364 height 20
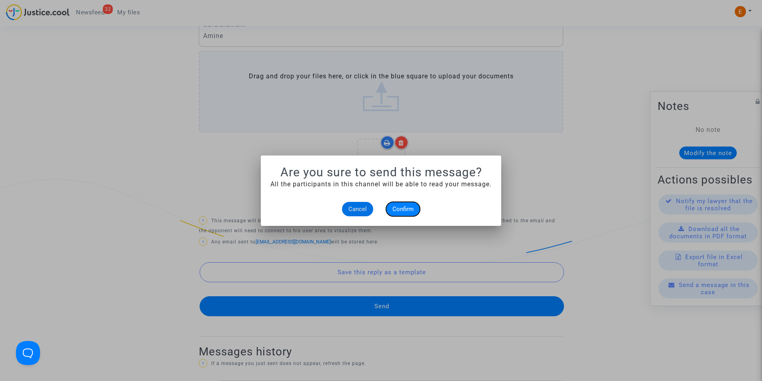
click at [410, 205] on span "Confirm" at bounding box center [402, 208] width 21 height 7
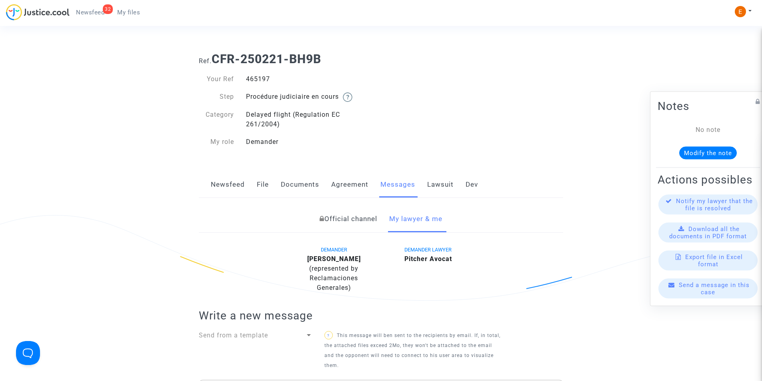
scroll to position [460, 0]
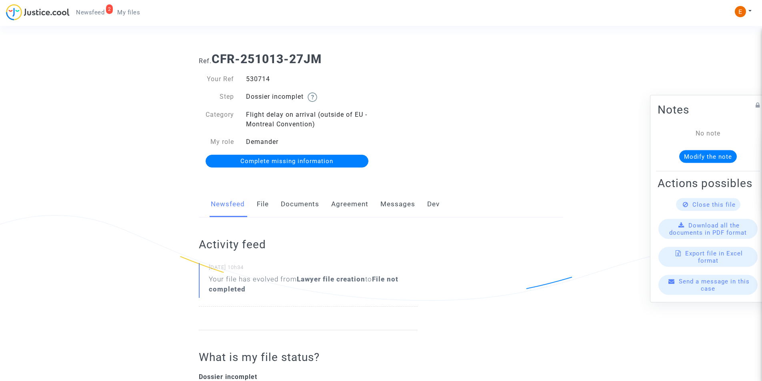
click at [309, 208] on link "Documents" at bounding box center [300, 204] width 38 height 26
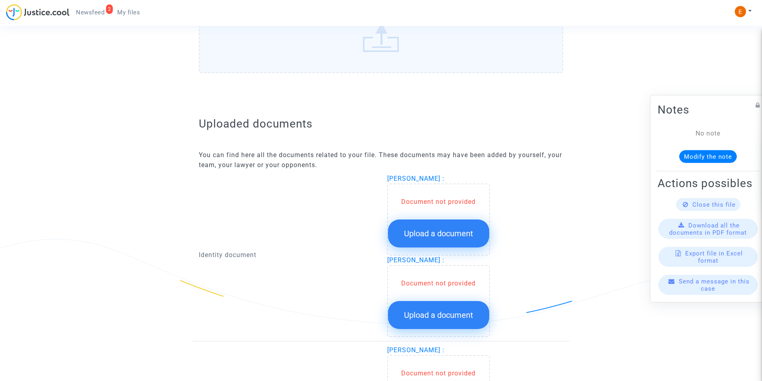
scroll to position [560, 0]
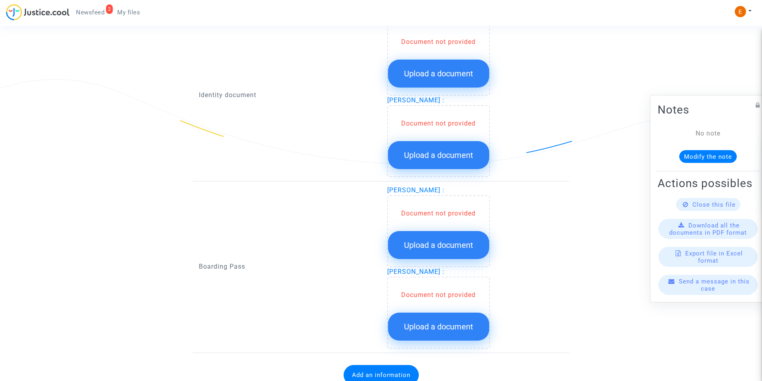
click at [429, 243] on span "Upload a document" at bounding box center [438, 245] width 69 height 10
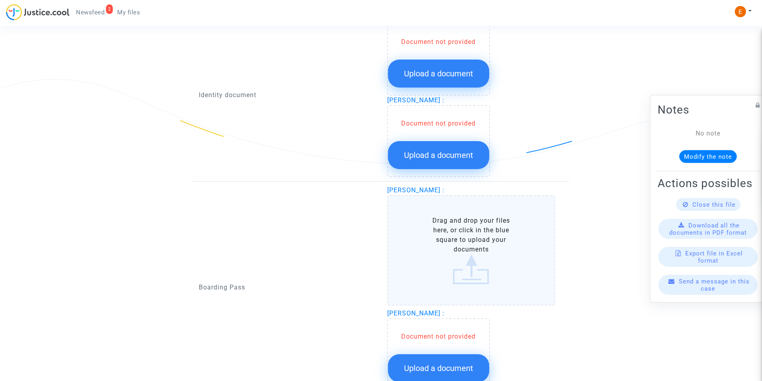
click at [434, 241] on label "Drag and drop your files here, or click in the blue square to upload your docum…" at bounding box center [471, 250] width 168 height 110
click at [0, 0] on input "Drag and drop your files here, or click in the blue square to upload your docum…" at bounding box center [0, 0] width 0 height 0
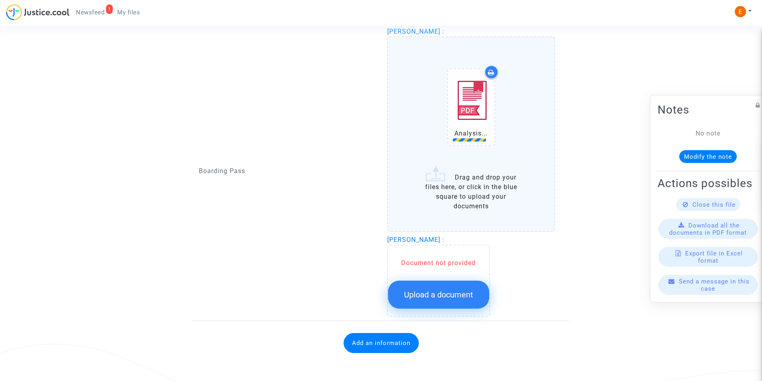
scroll to position [719, 0]
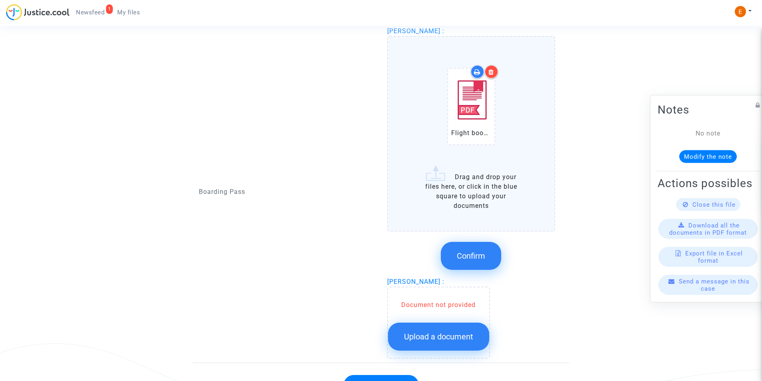
click at [461, 251] on span "Confirm" at bounding box center [471, 256] width 28 height 10
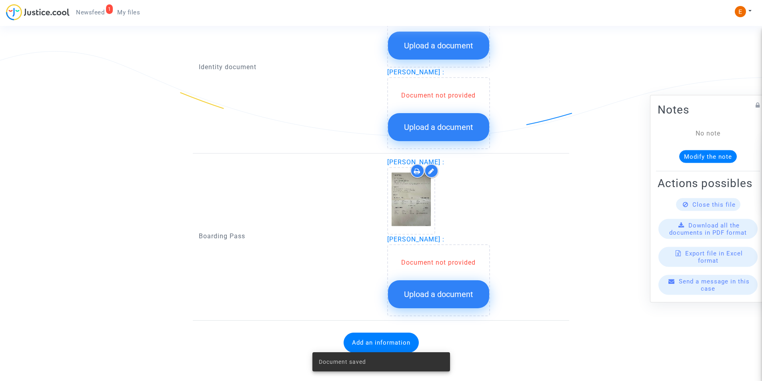
click at [443, 295] on span "Upload a document" at bounding box center [438, 294] width 69 height 10
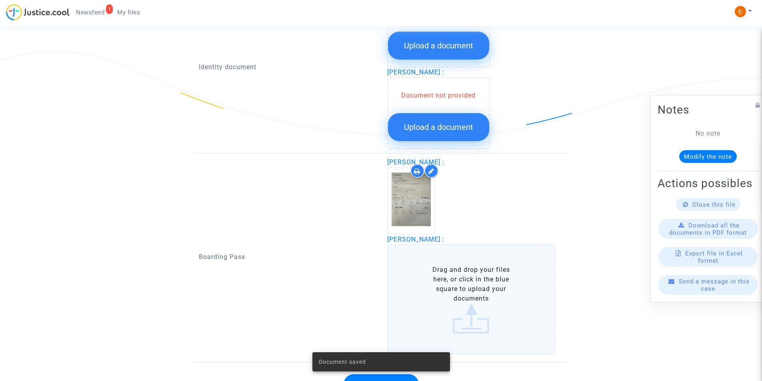
click at [440, 287] on label "Drag and drop your files here, or click in the blue square to upload your docum…" at bounding box center [471, 299] width 168 height 110
click at [0, 0] on input "Drag and drop your files here, or click in the blue square to upload your docum…" at bounding box center [0, 0] width 0 height 0
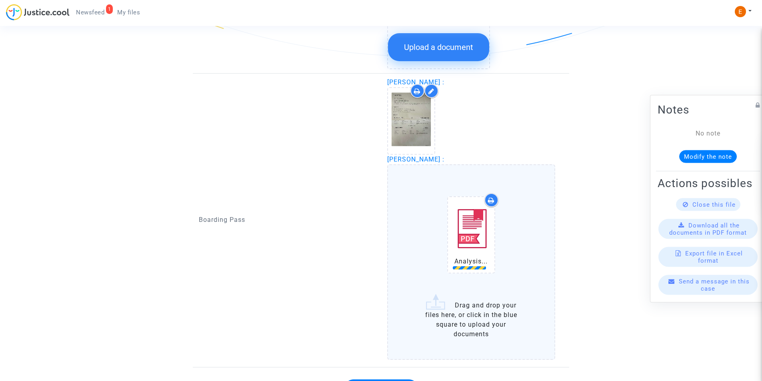
scroll to position [714, 0]
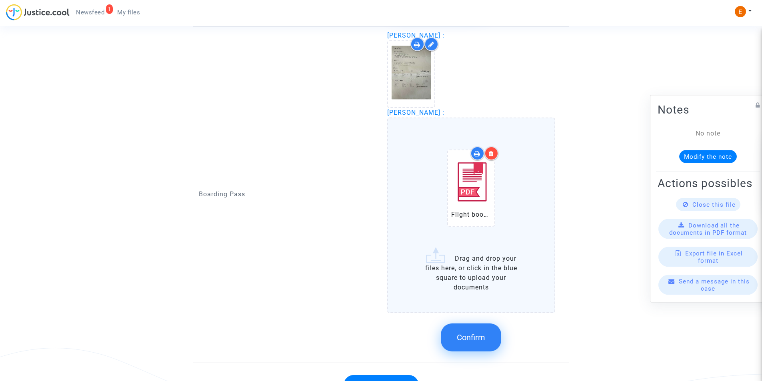
click at [483, 336] on span "Confirm" at bounding box center [471, 338] width 28 height 10
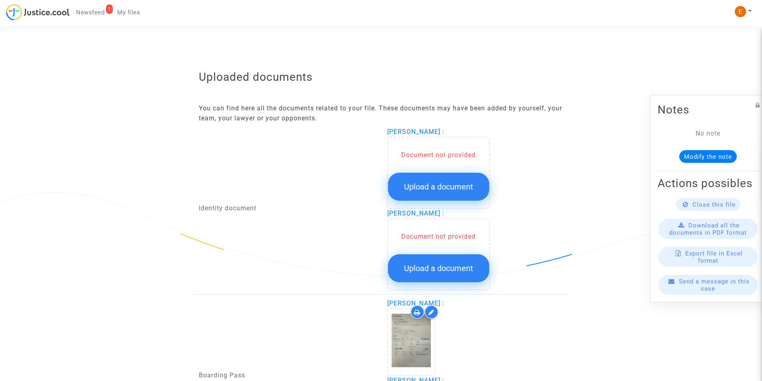
scroll to position [390, 0]
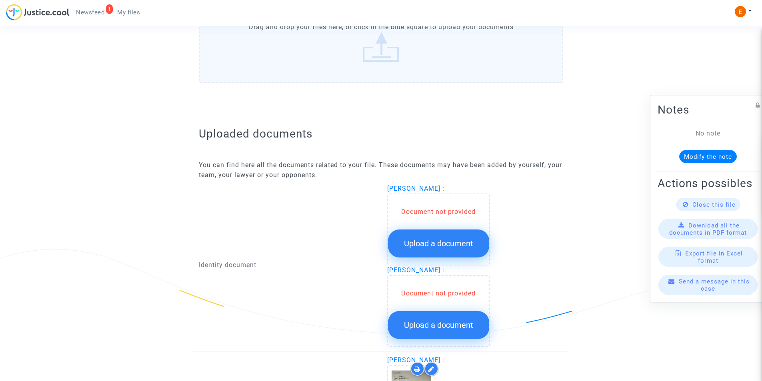
click at [437, 237] on button "Upload a document" at bounding box center [438, 243] width 101 height 28
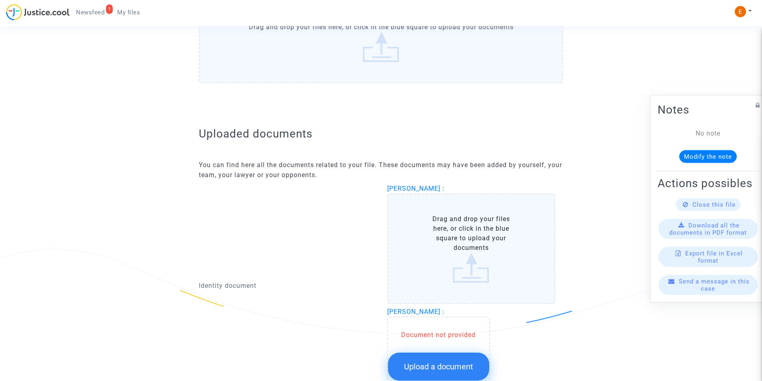
click at [434, 235] on label "Drag and drop your files here, or click in the blue square to upload your docum…" at bounding box center [471, 248] width 168 height 110
click at [0, 0] on input "Drag and drop your files here, or click in the blue square to upload your docum…" at bounding box center [0, 0] width 0 height 0
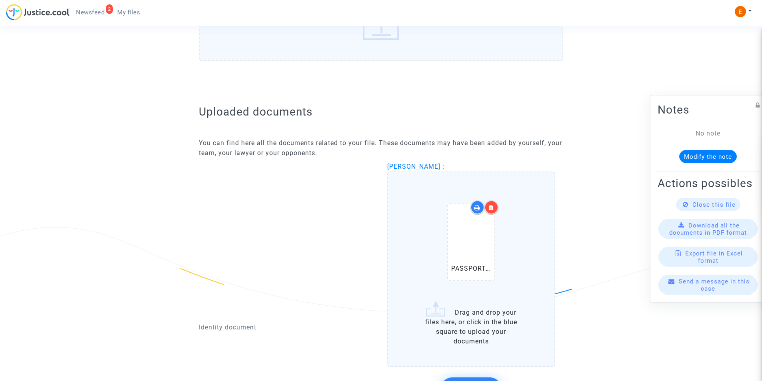
scroll to position [470, 0]
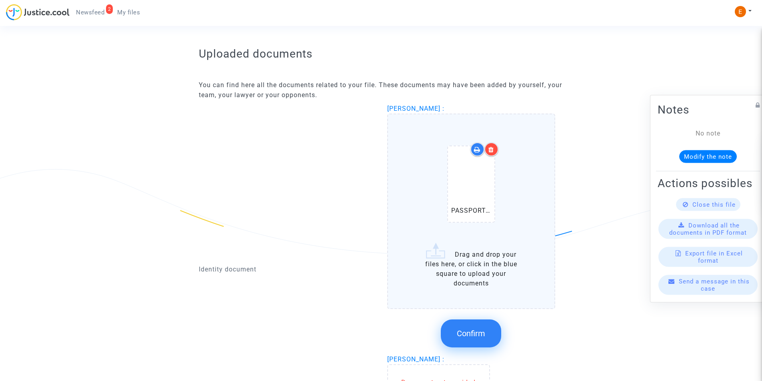
click at [474, 321] on button "Confirm" at bounding box center [471, 333] width 60 height 28
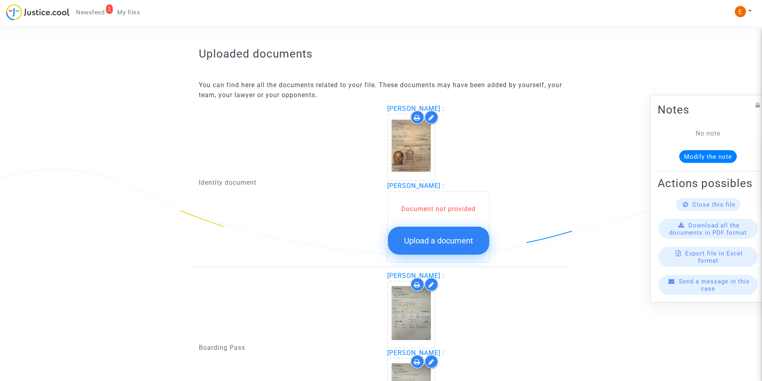
click at [454, 238] on span "Upload a document" at bounding box center [438, 241] width 69 height 10
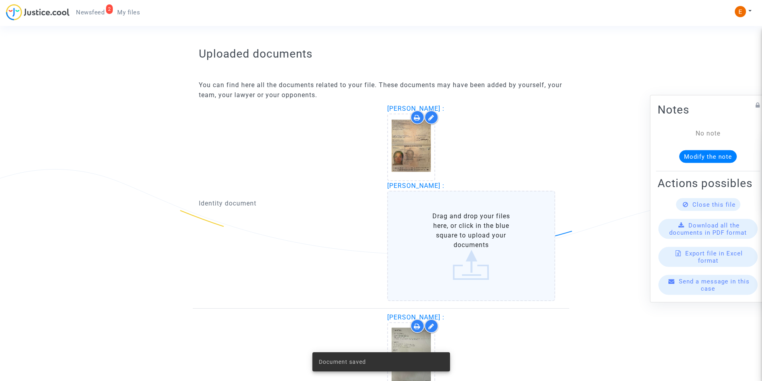
click at [443, 231] on label "Drag and drop your files here, or click in the blue square to upload your docum…" at bounding box center [471, 246] width 168 height 110
click at [0, 0] on input "Drag and drop your files here, or click in the blue square to upload your docum…" at bounding box center [0, 0] width 0 height 0
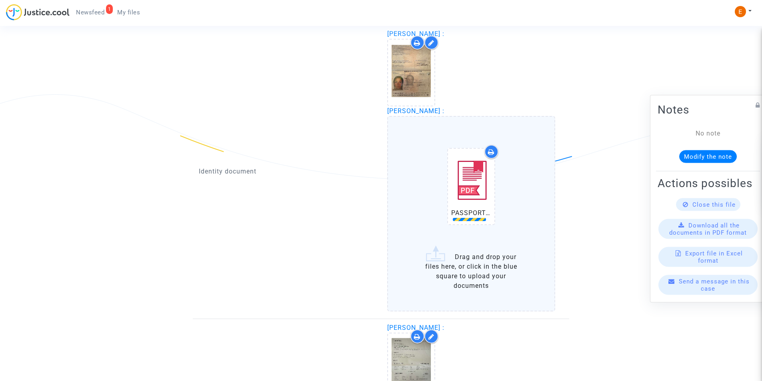
scroll to position [630, 0]
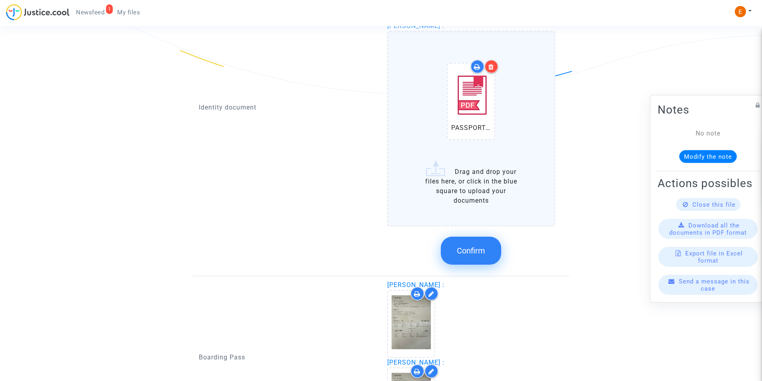
click at [481, 245] on button "Confirm" at bounding box center [471, 251] width 60 height 28
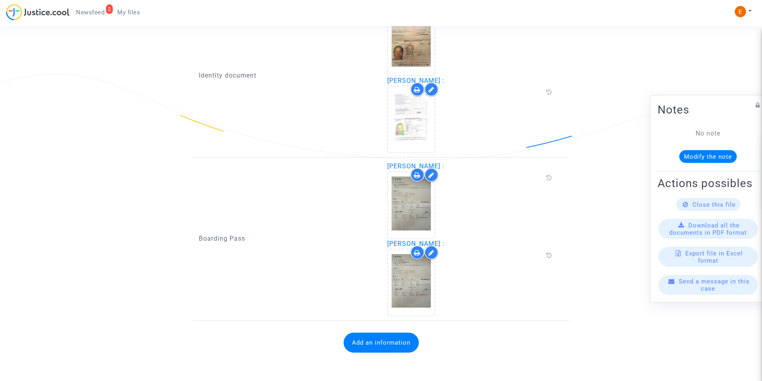
scroll to position [565, 0]
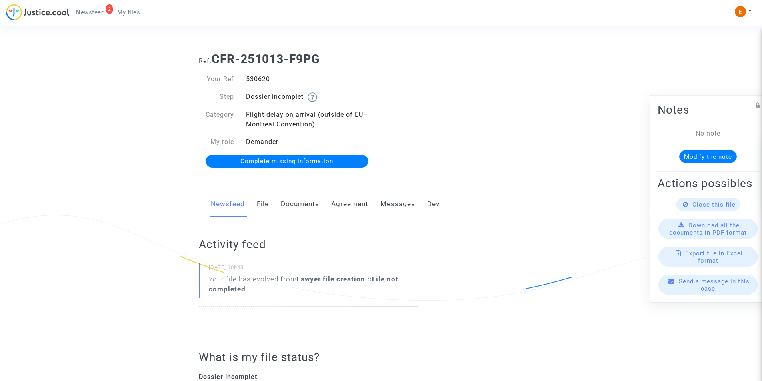
click at [298, 205] on link "Documents" at bounding box center [300, 204] width 38 height 26
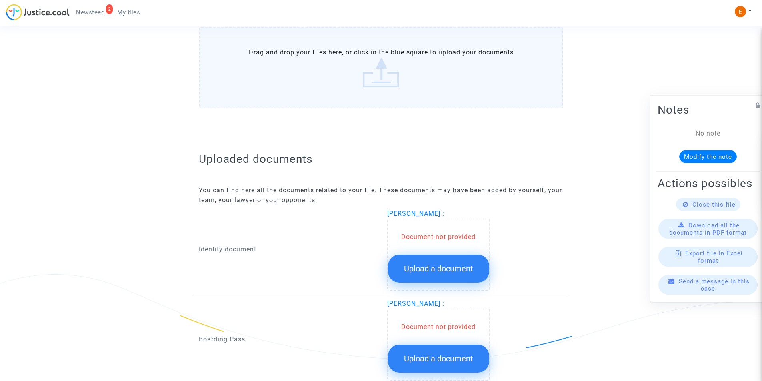
scroll to position [400, 0]
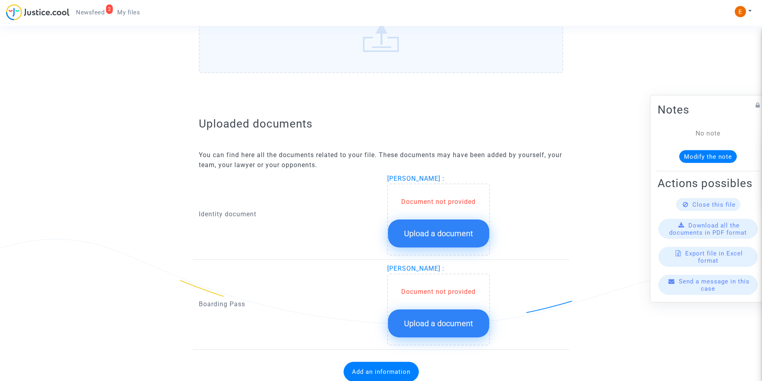
click at [420, 239] on button "Upload a document" at bounding box center [438, 233] width 101 height 28
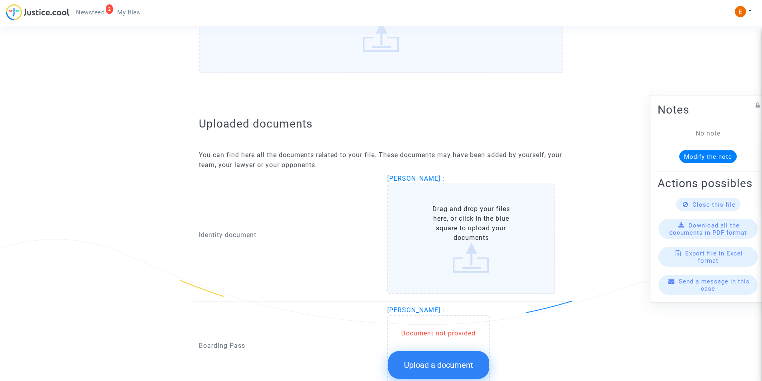
click at [464, 219] on label "Drag and drop your files here, or click in the blue square to upload your docum…" at bounding box center [471, 238] width 168 height 110
click at [0, 0] on input "Drag and drop your files here, or click in the blue square to upload your docum…" at bounding box center [0, 0] width 0 height 0
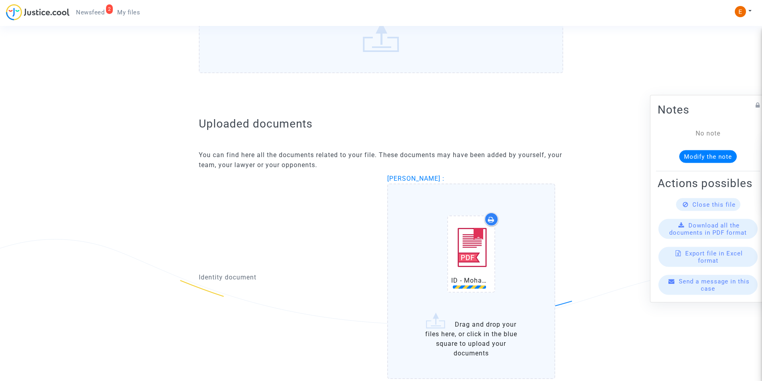
scroll to position [556, 0]
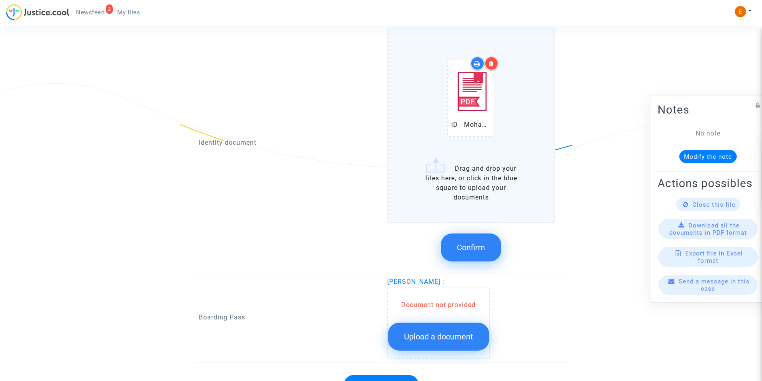
click at [465, 243] on span "Confirm" at bounding box center [471, 248] width 28 height 10
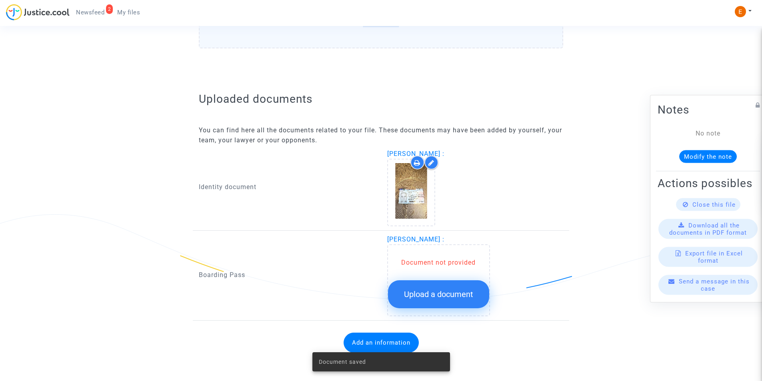
click at [438, 283] on button "Upload a document" at bounding box center [438, 294] width 101 height 28
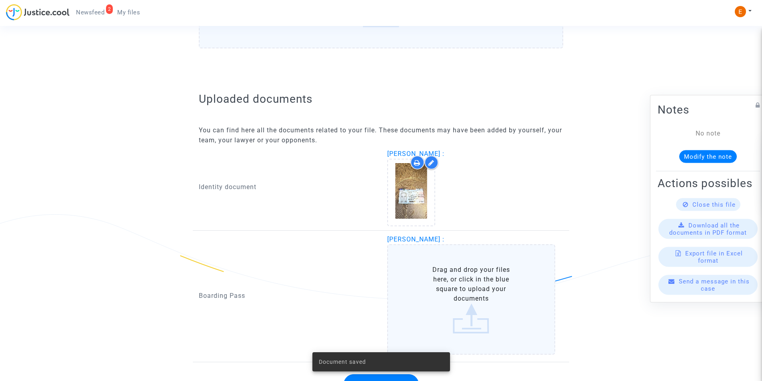
click at [477, 299] on label "Drag and drop your files here, or click in the blue square to upload your docum…" at bounding box center [471, 299] width 168 height 110
click at [0, 0] on input "Drag and drop your files here, or click in the blue square to upload your docum…" at bounding box center [0, 0] width 0 height 0
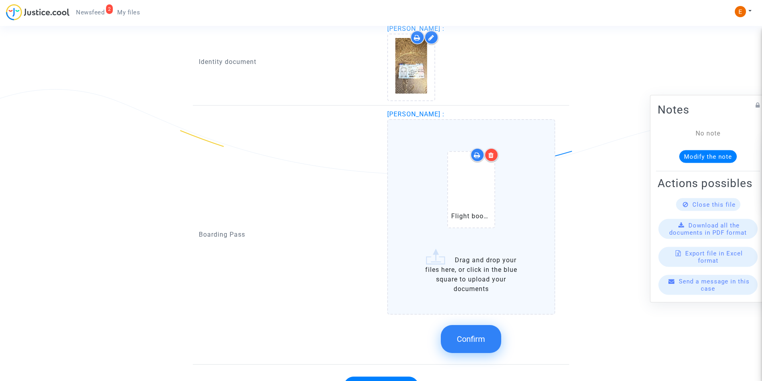
scroll to position [551, 0]
click at [480, 341] on span "Confirm" at bounding box center [471, 338] width 28 height 10
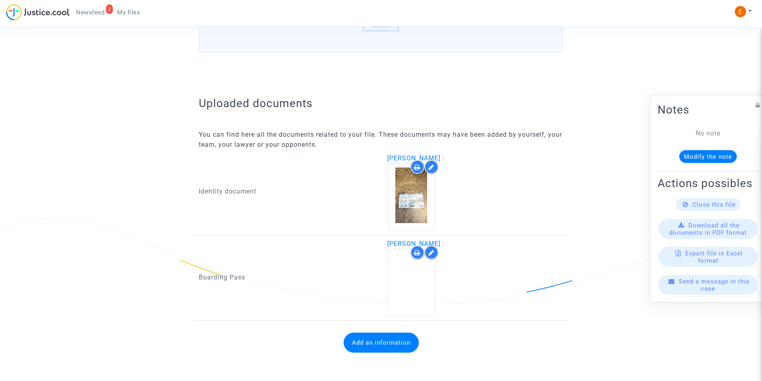
scroll to position [420, 0]
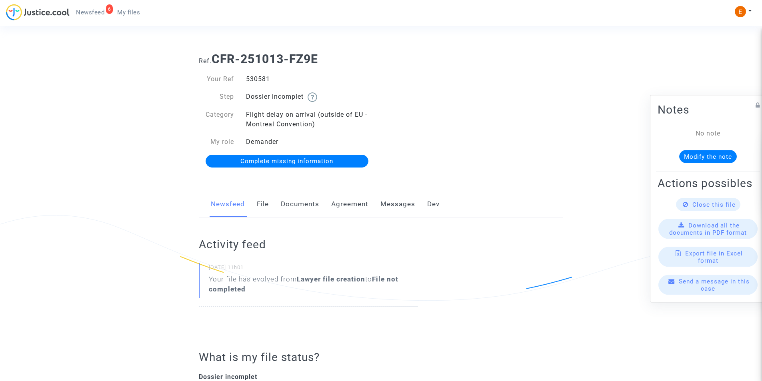
click at [299, 203] on link "Documents" at bounding box center [300, 204] width 38 height 26
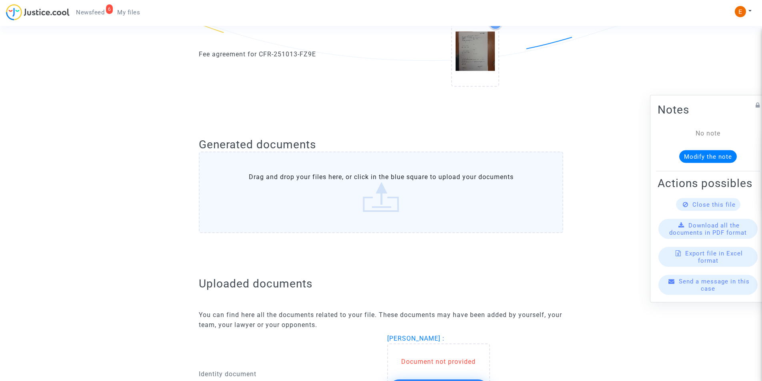
scroll to position [360, 0]
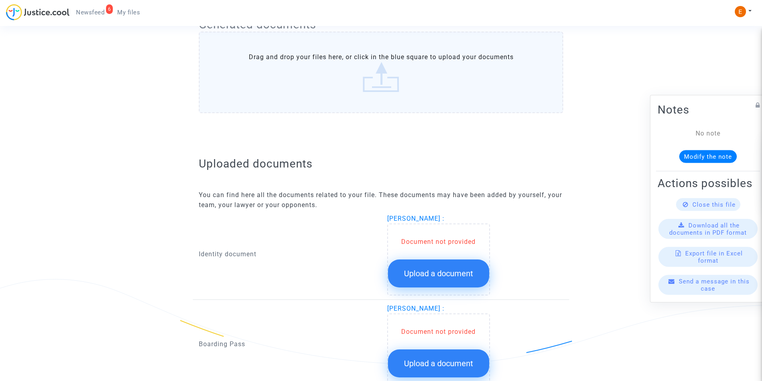
click at [445, 265] on button "Upload a document" at bounding box center [438, 273] width 101 height 28
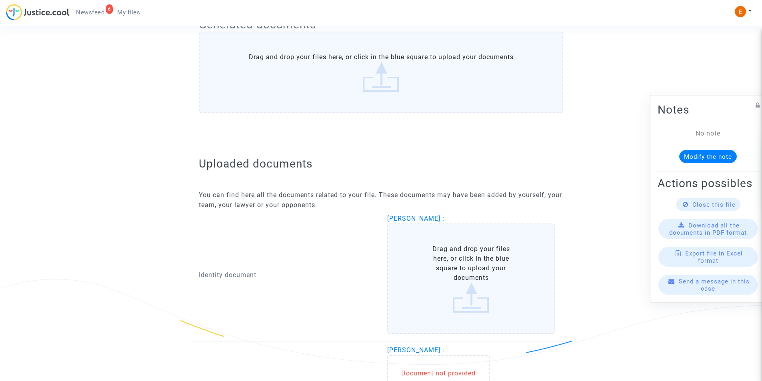
click at [451, 272] on label "Drag and drop your files here, or click in the blue square to upload your docum…" at bounding box center [471, 278] width 168 height 110
click at [0, 0] on input "Drag and drop your files here, or click in the blue square to upload your docum…" at bounding box center [0, 0] width 0 height 0
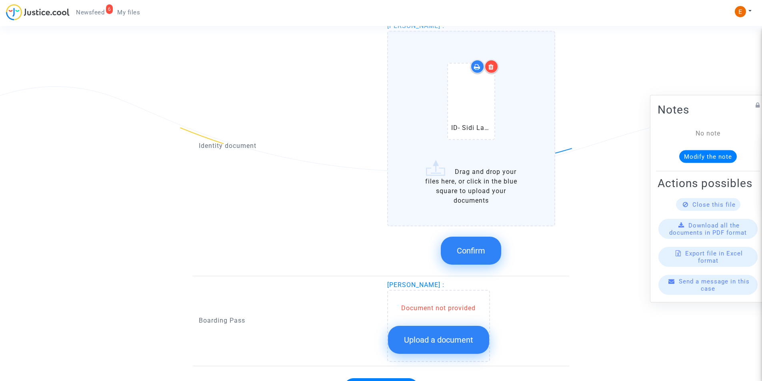
scroll to position [598, 0]
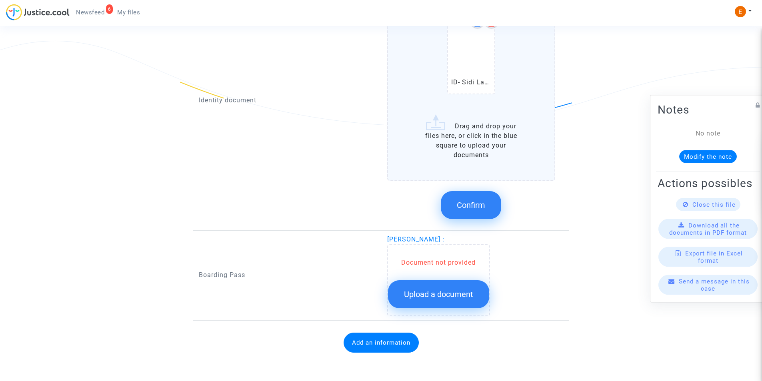
click at [471, 201] on span "Confirm" at bounding box center [471, 205] width 28 height 10
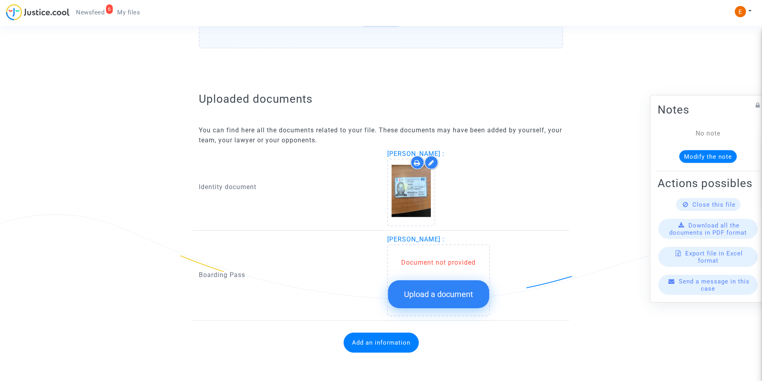
scroll to position [425, 0]
click at [456, 290] on span "Upload a document" at bounding box center [438, 294] width 69 height 10
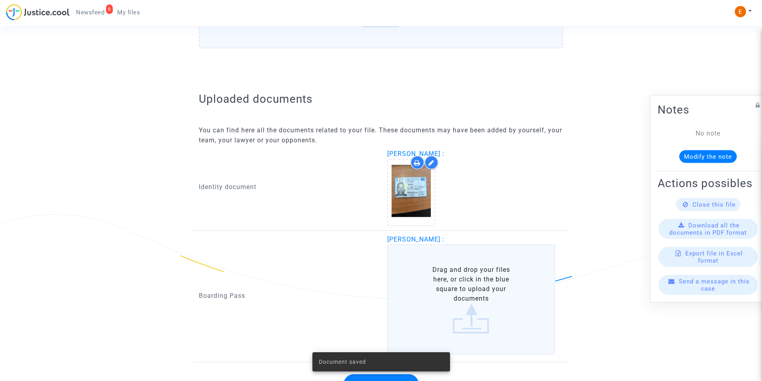
click at [447, 299] on label "Drag and drop your files here, or click in the blue square to upload your docum…" at bounding box center [471, 299] width 168 height 110
click at [0, 0] on input "Drag and drop your files here, or click in the blue square to upload your docum…" at bounding box center [0, 0] width 0 height 0
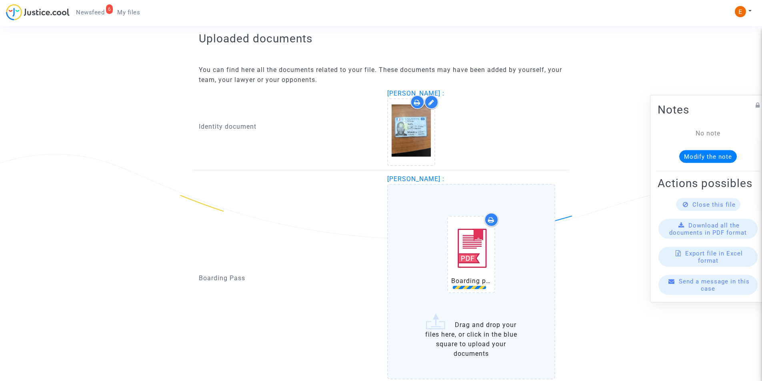
scroll to position [551, 0]
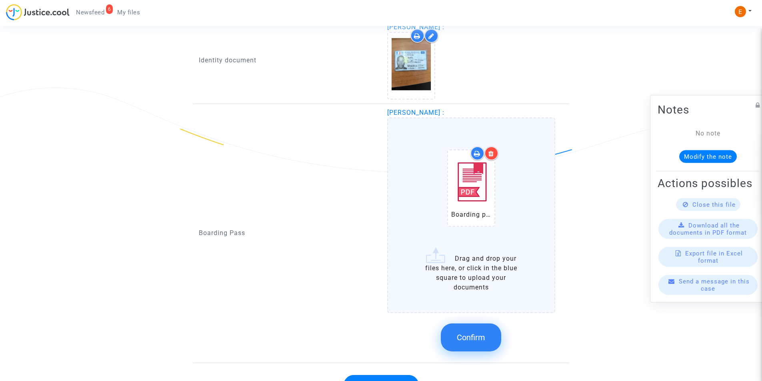
click at [473, 335] on span "Confirm" at bounding box center [471, 338] width 28 height 10
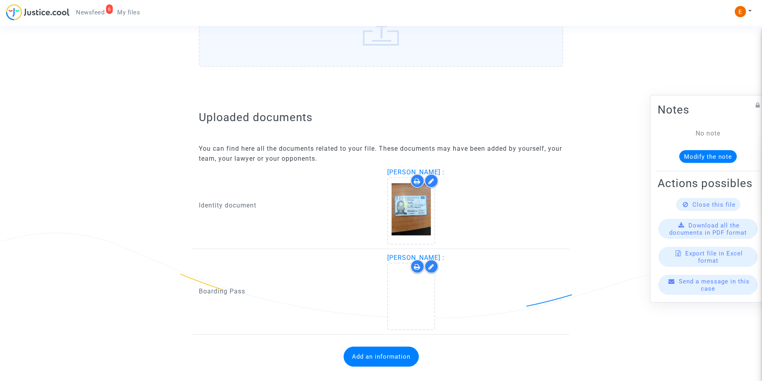
scroll to position [420, 0]
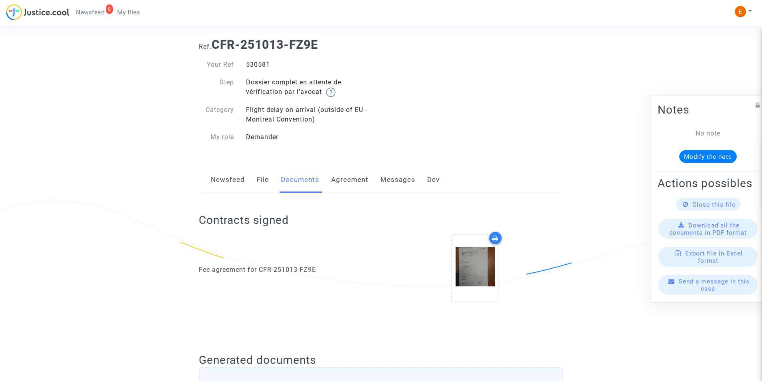
click at [96, 12] on span "Newsfeed" at bounding box center [90, 12] width 28 height 7
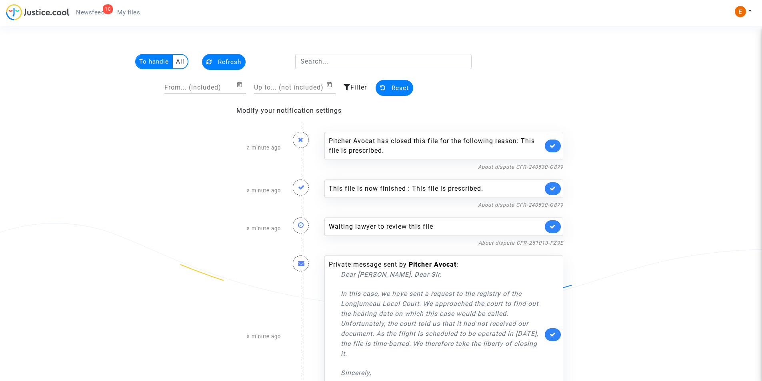
click at [89, 14] on span "Newsfeed" at bounding box center [90, 12] width 28 height 7
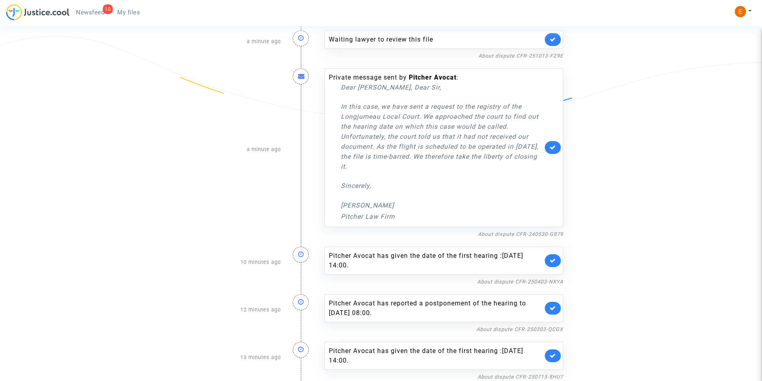
scroll to position [152, 0]
